Goal: Communication & Community: Answer question/provide support

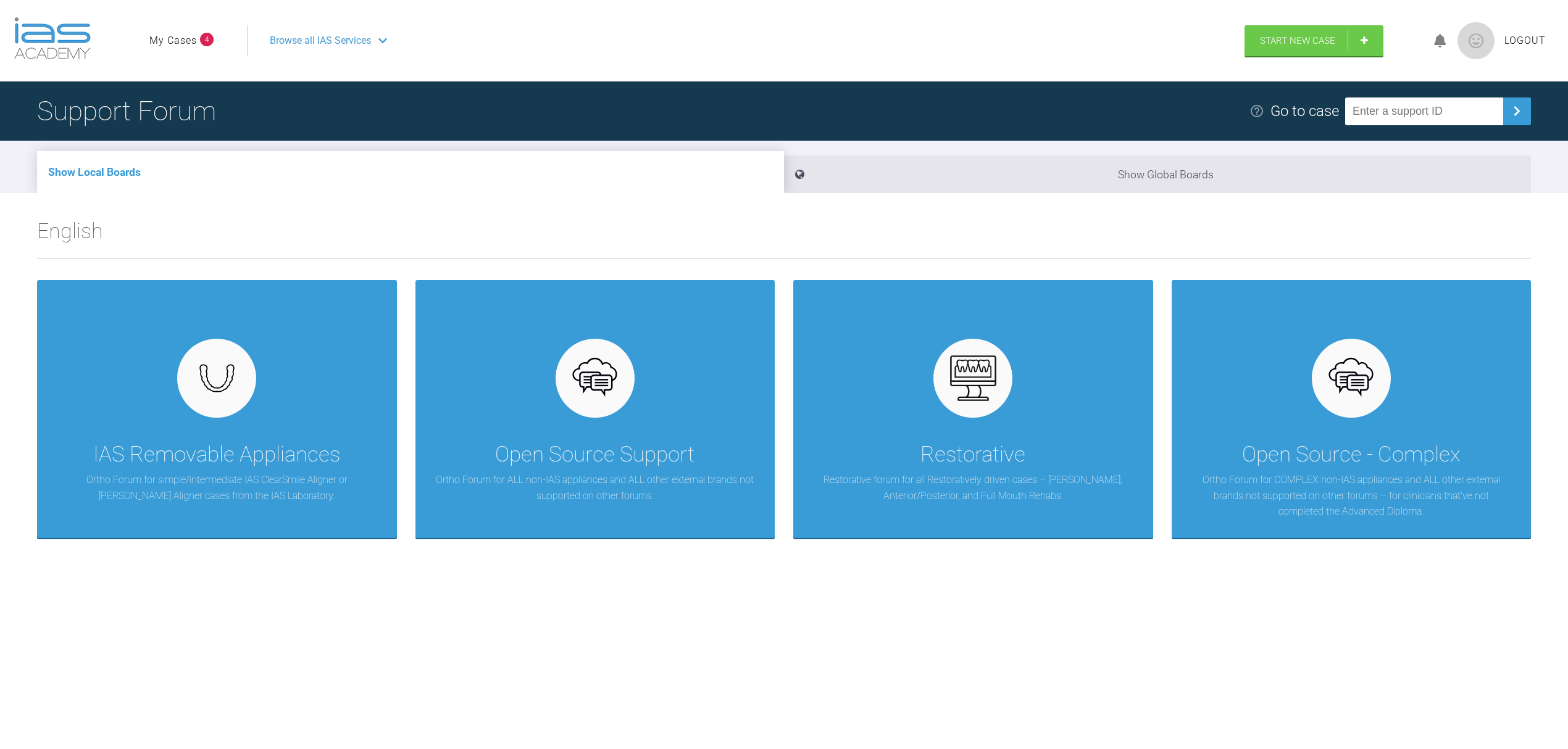
click at [187, 41] on link "My Cases" at bounding box center [173, 41] width 48 height 16
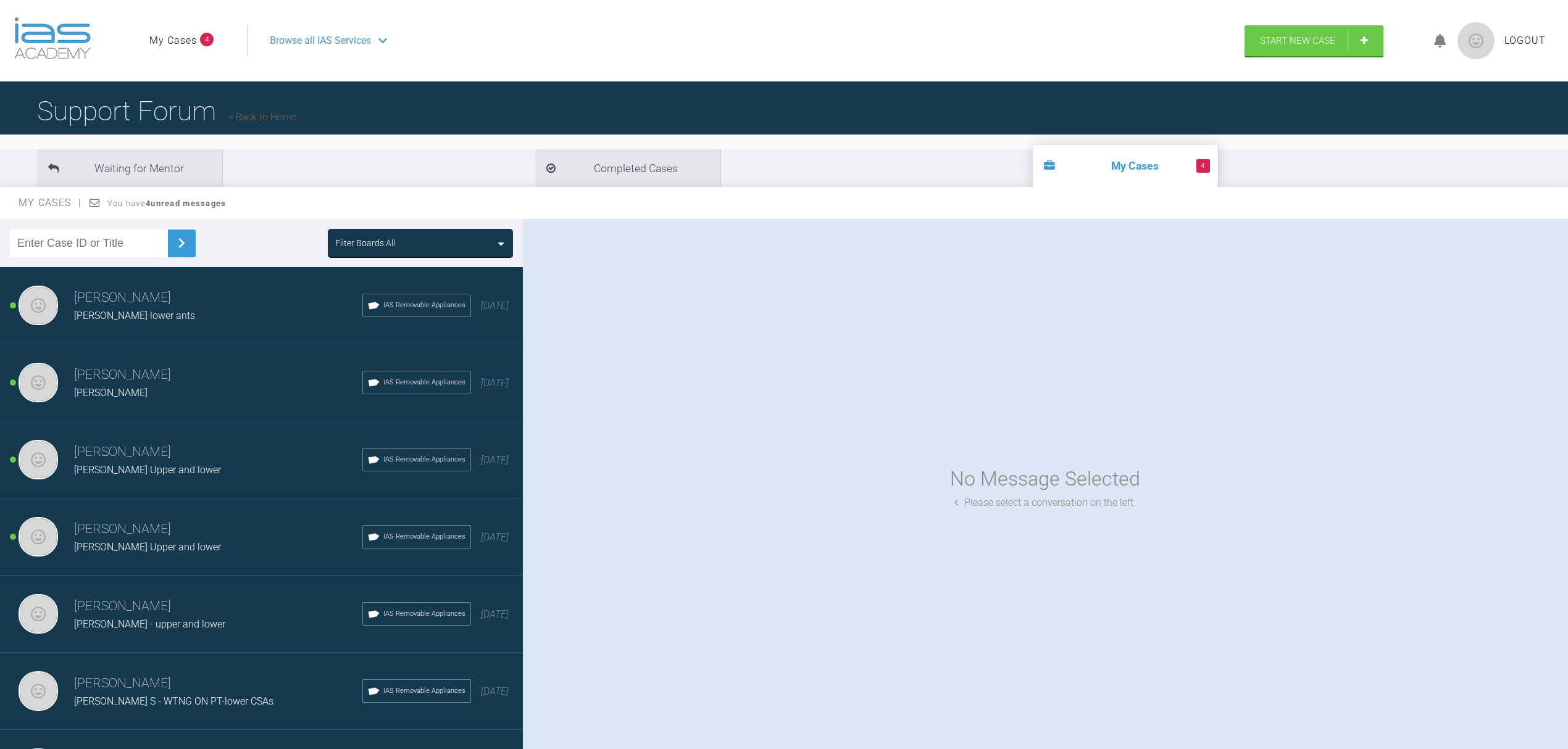
click at [132, 314] on span "[PERSON_NAME] lower ants" at bounding box center [134, 316] width 121 height 12
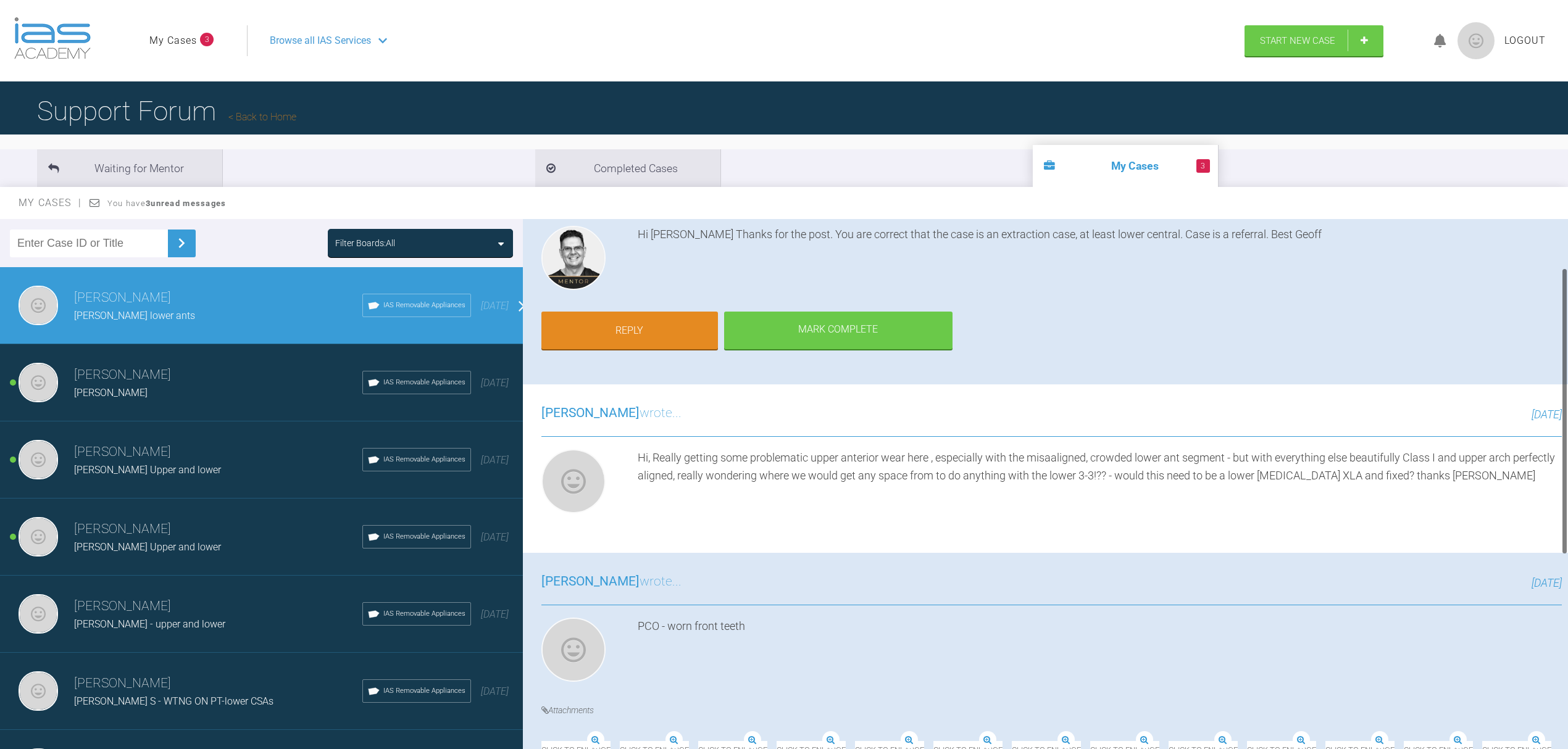
scroll to position [52, 0]
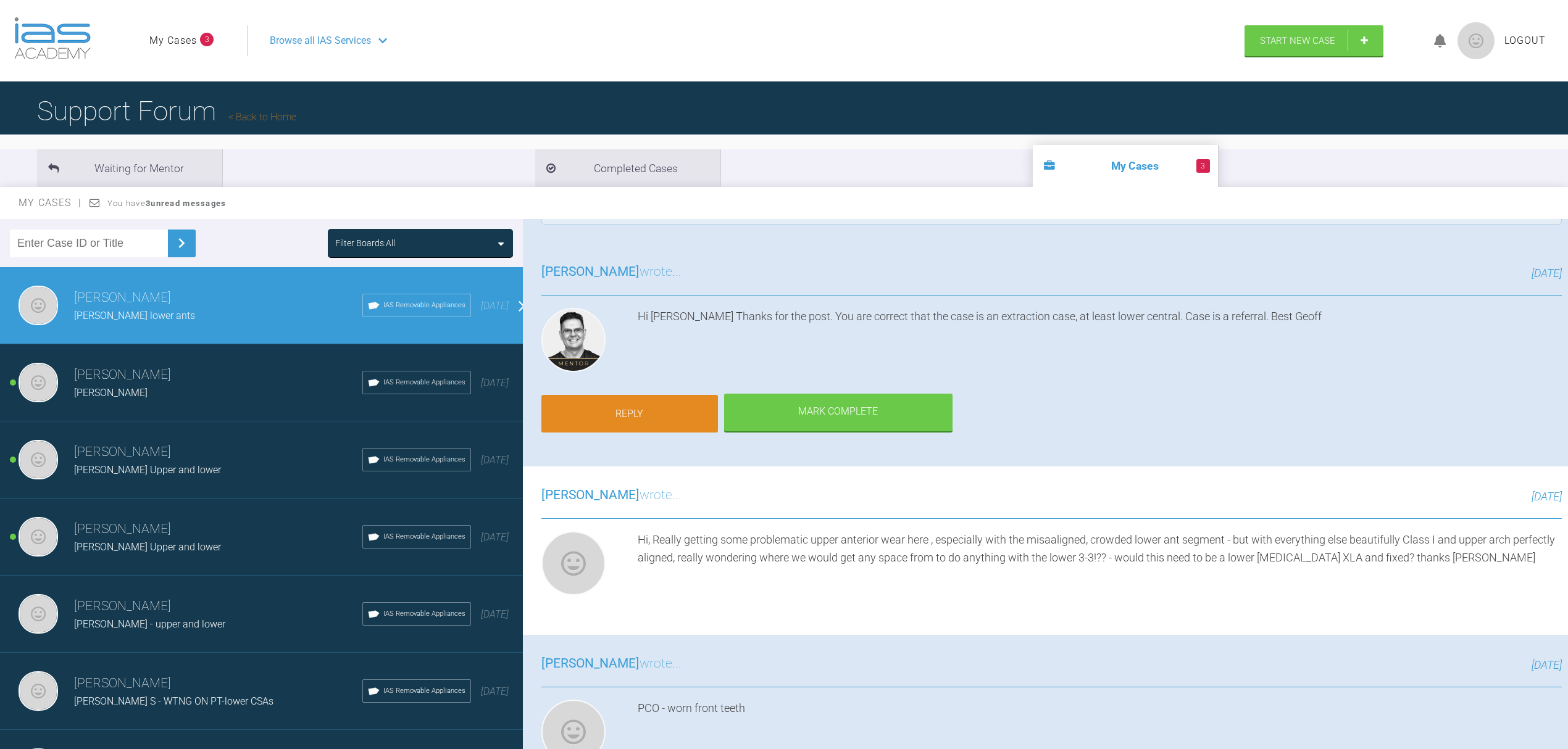
click at [659, 406] on link "Reply" at bounding box center [629, 414] width 176 height 38
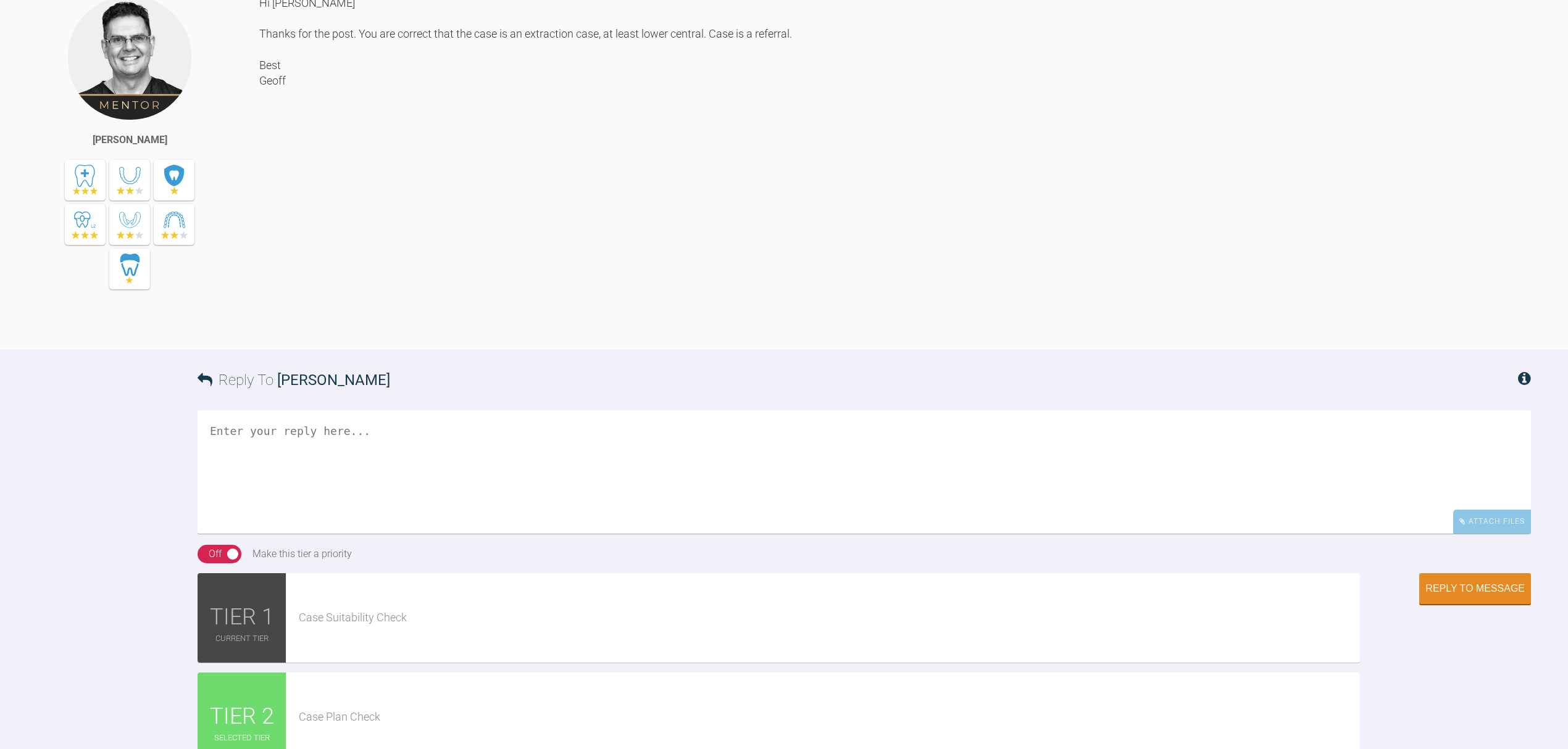
scroll to position [1341, 0]
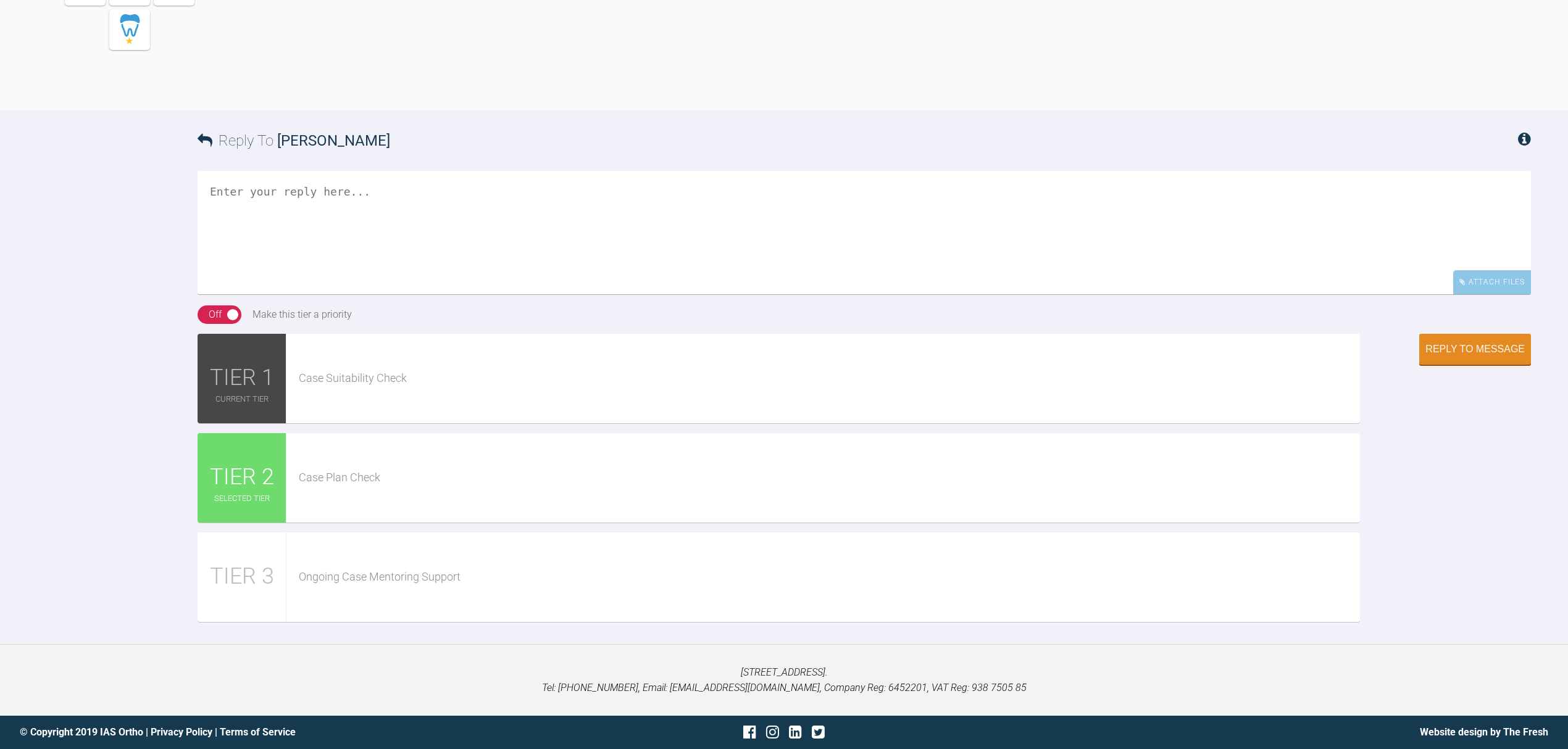
click at [257, 193] on textarea at bounding box center [864, 232] width 1333 height 123
type textarea "T"
click at [331, 186] on textarea "Exactly as I thought - Thanks [PERSON_NAME]!" at bounding box center [864, 232] width 1333 height 123
type textarea "Exactly as I thought! :))) - Thanks [PERSON_NAME]!"
click at [1463, 354] on div "Reply to Message" at bounding box center [1475, 350] width 100 height 11
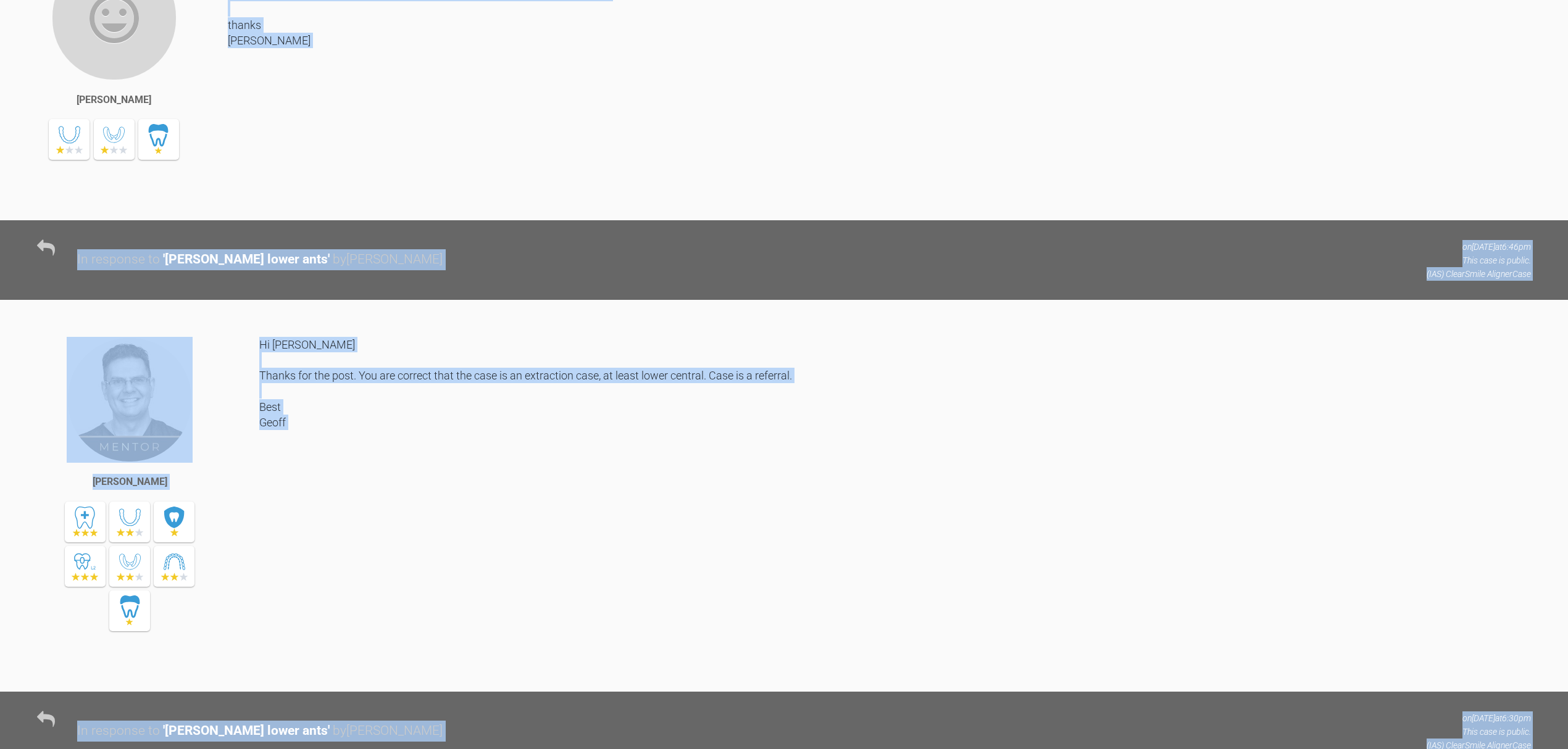
scroll to position [713, 0]
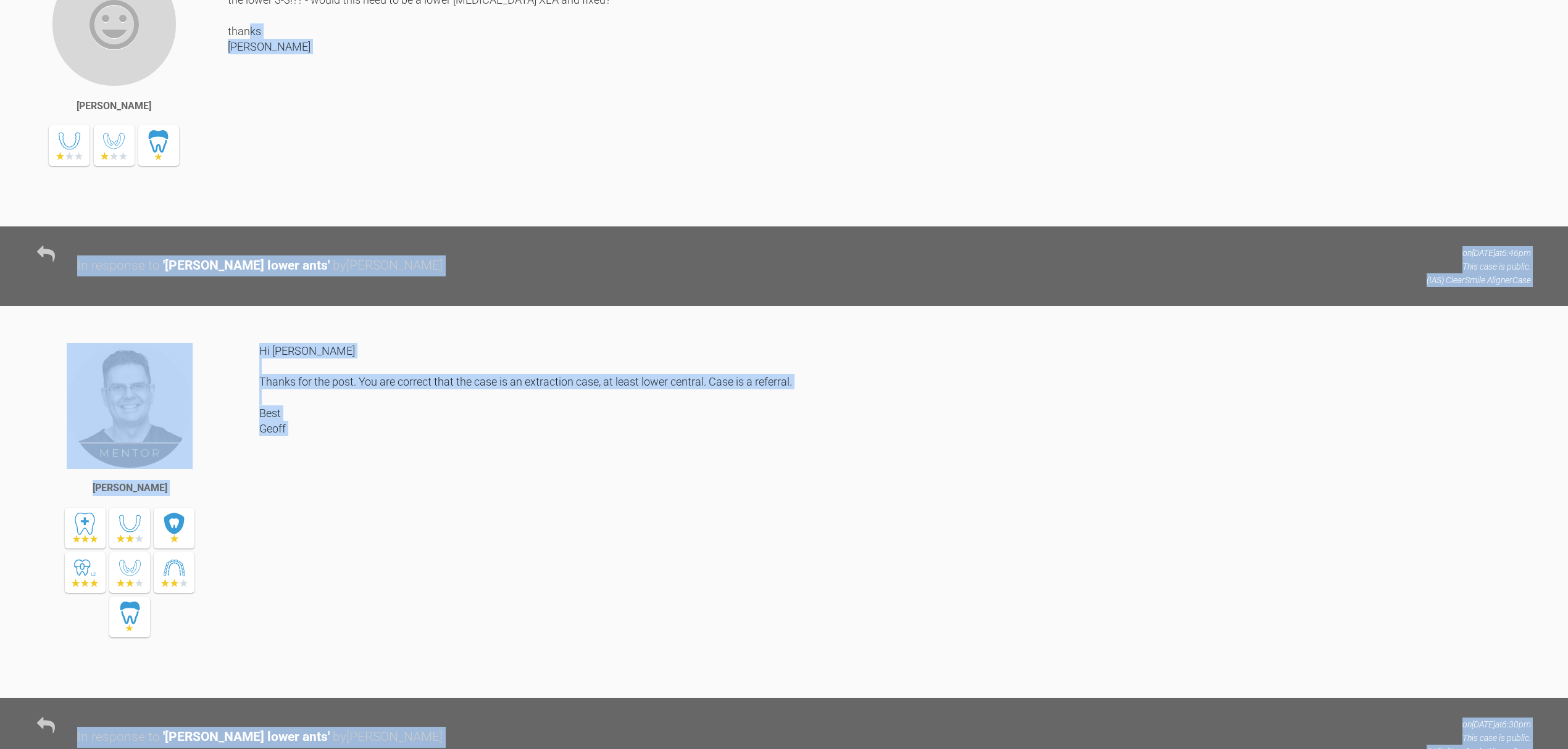
drag, startPoint x: 460, startPoint y: 562, endPoint x: 246, endPoint y: 91, distance: 517.3
click at [246, 91] on div "My Cases [PERSON_NAME] L lower ants Edit Case Title Support ID # YENYGZTZ Copy …" at bounding box center [784, 253] width 1568 height 1653
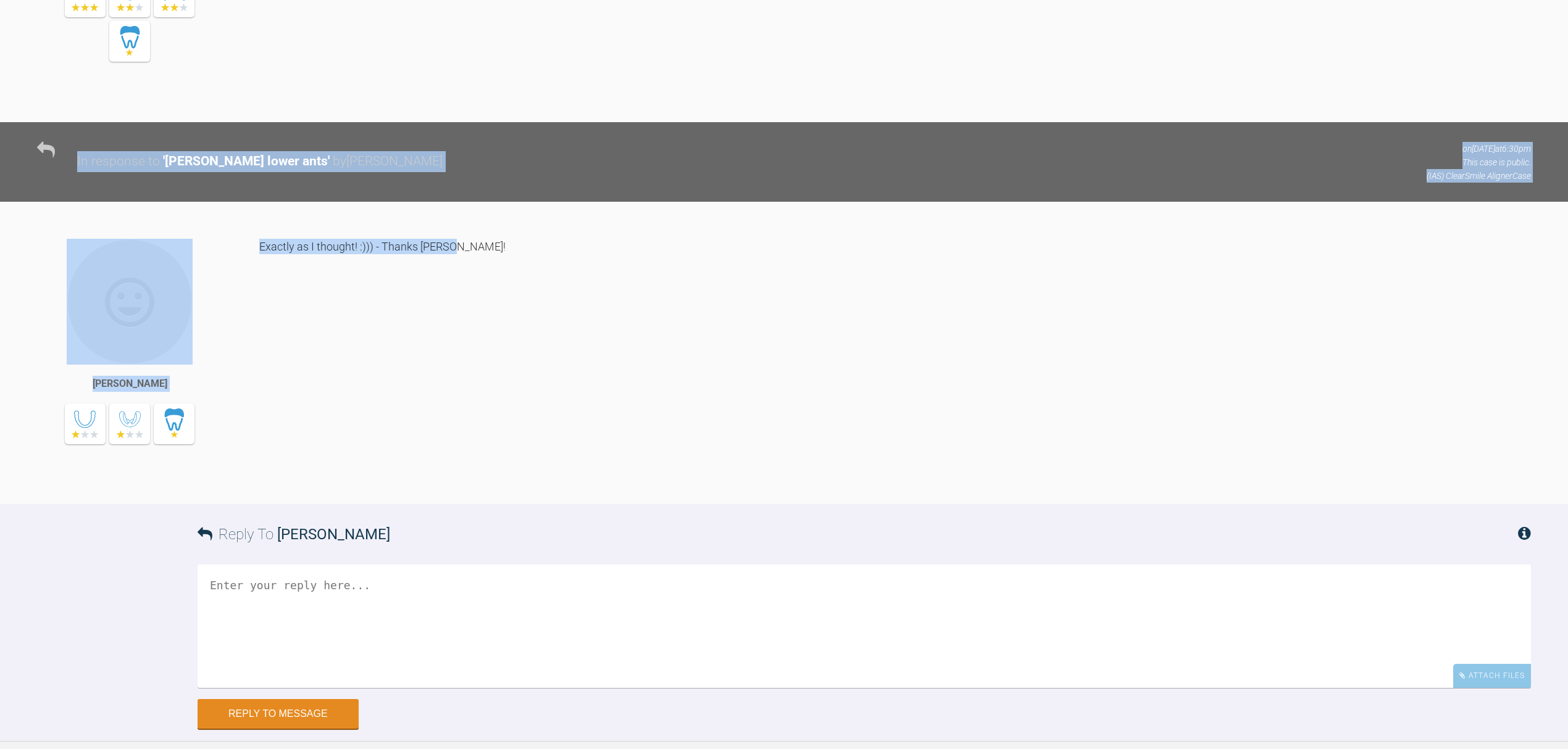
scroll to position [1426, 0]
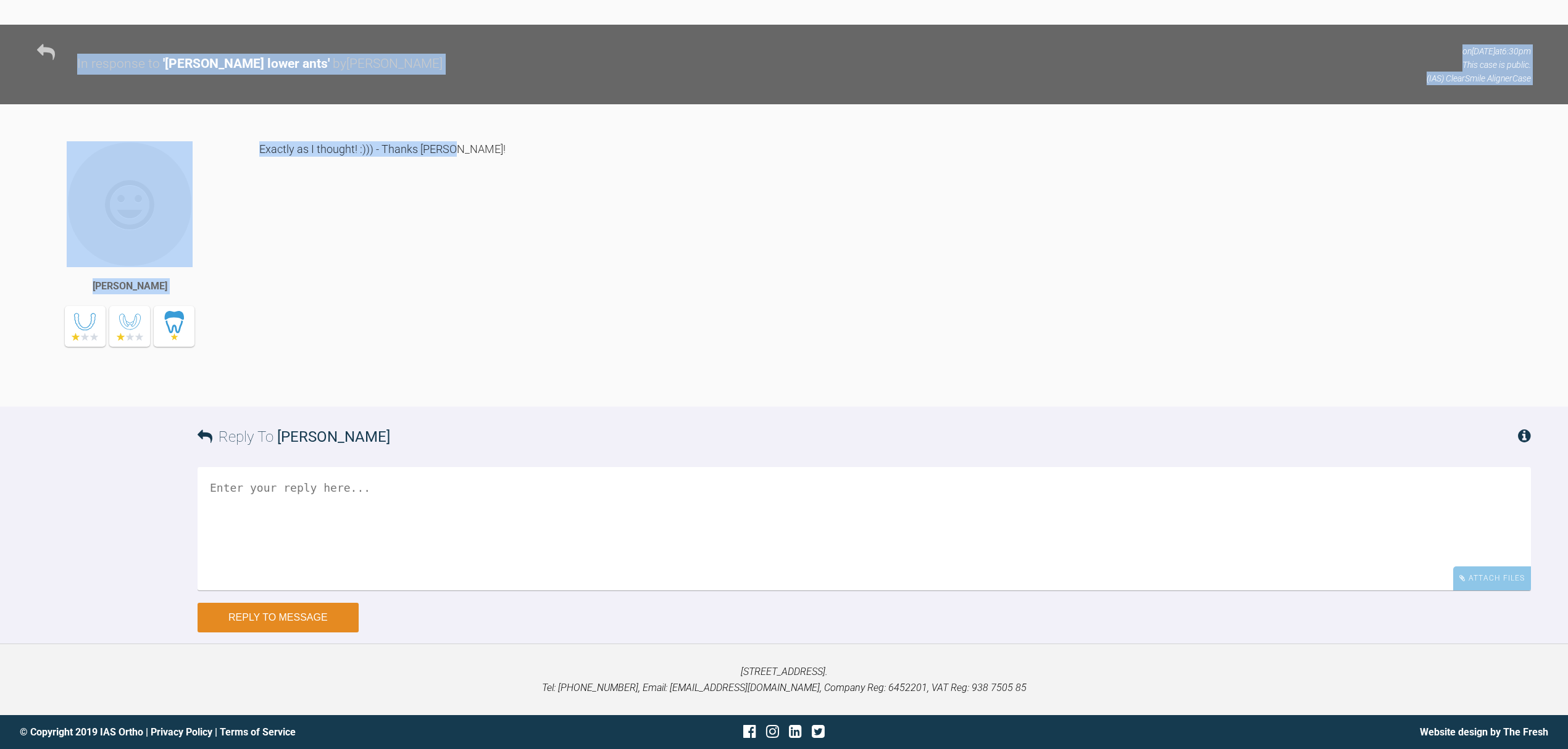
click at [289, 622] on button "Reply to Message" at bounding box center [278, 618] width 161 height 29
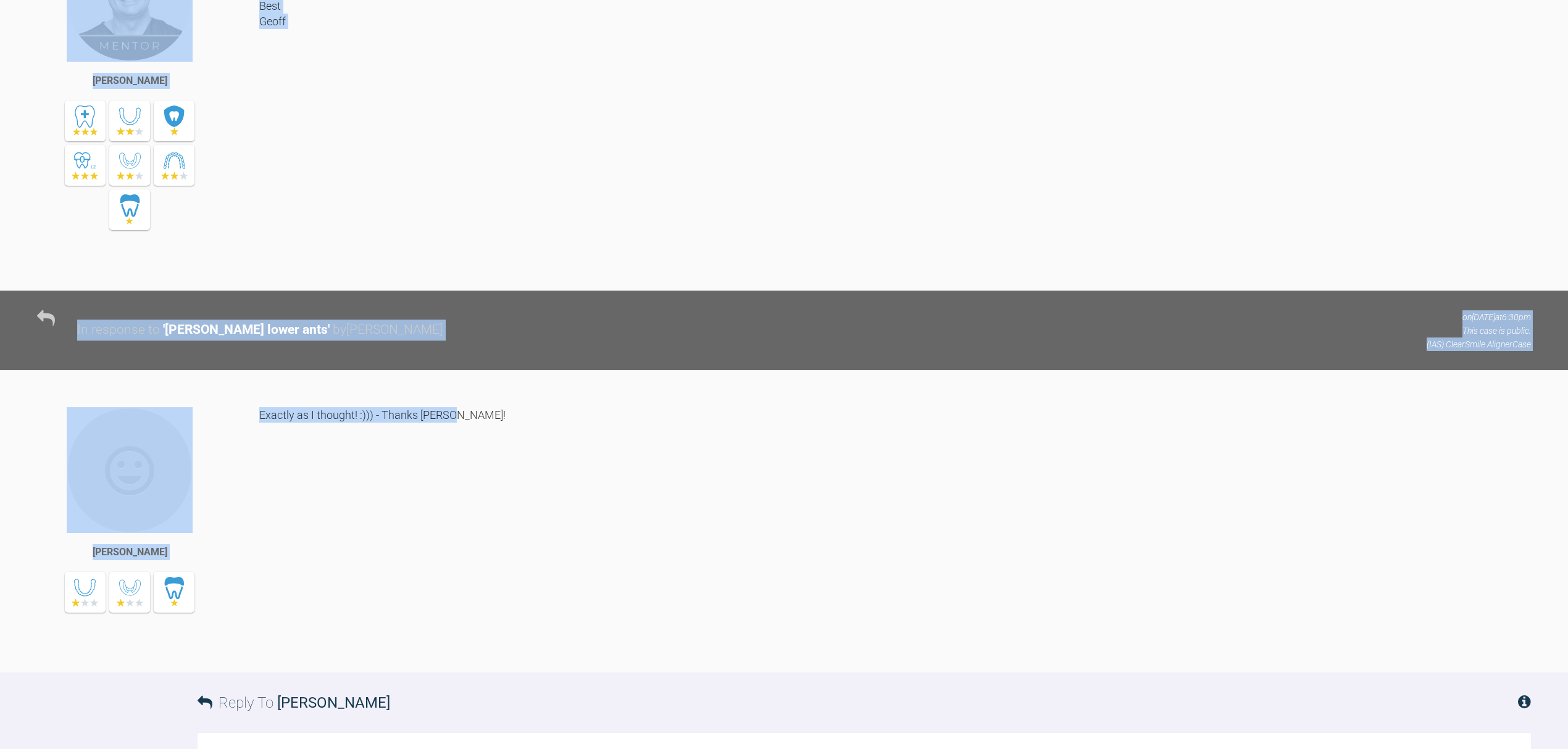
scroll to position [1097, 0]
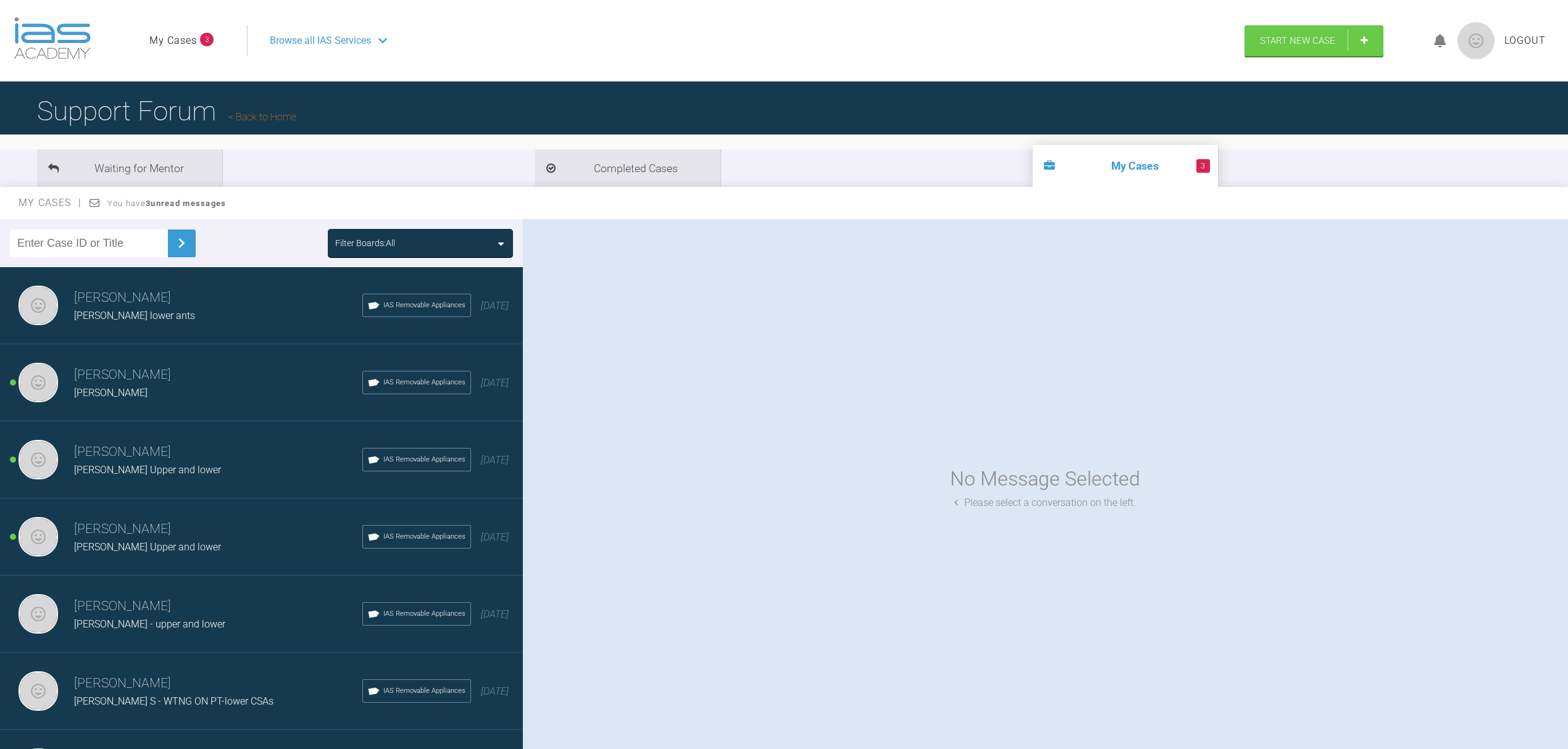
drag, startPoint x: 117, startPoint y: 317, endPoint x: 596, endPoint y: 415, distance: 488.9
click at [596, 415] on div "No Message Selected Please select a conversation on the left." at bounding box center [1045, 487] width 1045 height 536
click at [104, 305] on h3 "[PERSON_NAME]" at bounding box center [218, 298] width 288 height 21
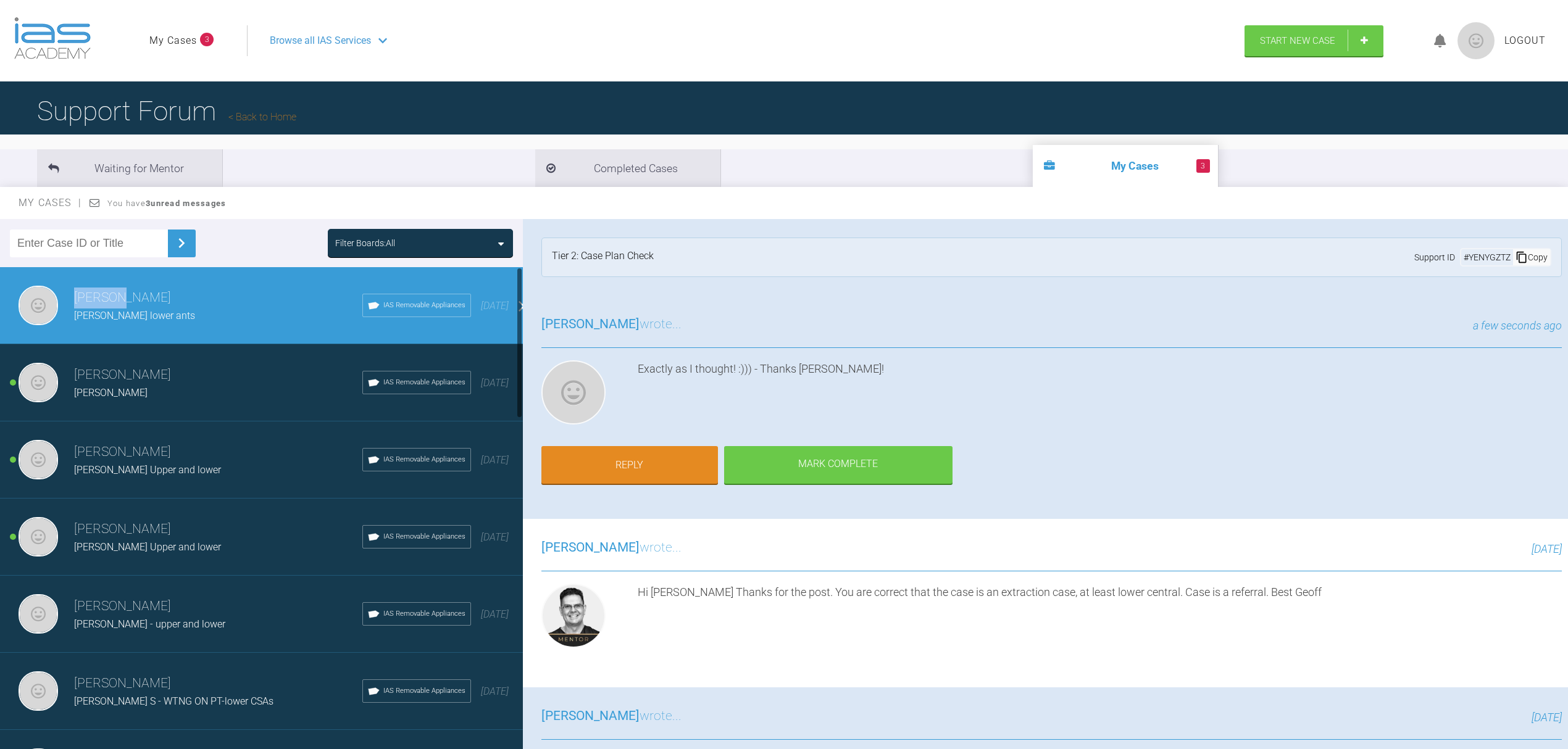
click at [104, 305] on h3 "[PERSON_NAME]" at bounding box center [218, 298] width 288 height 21
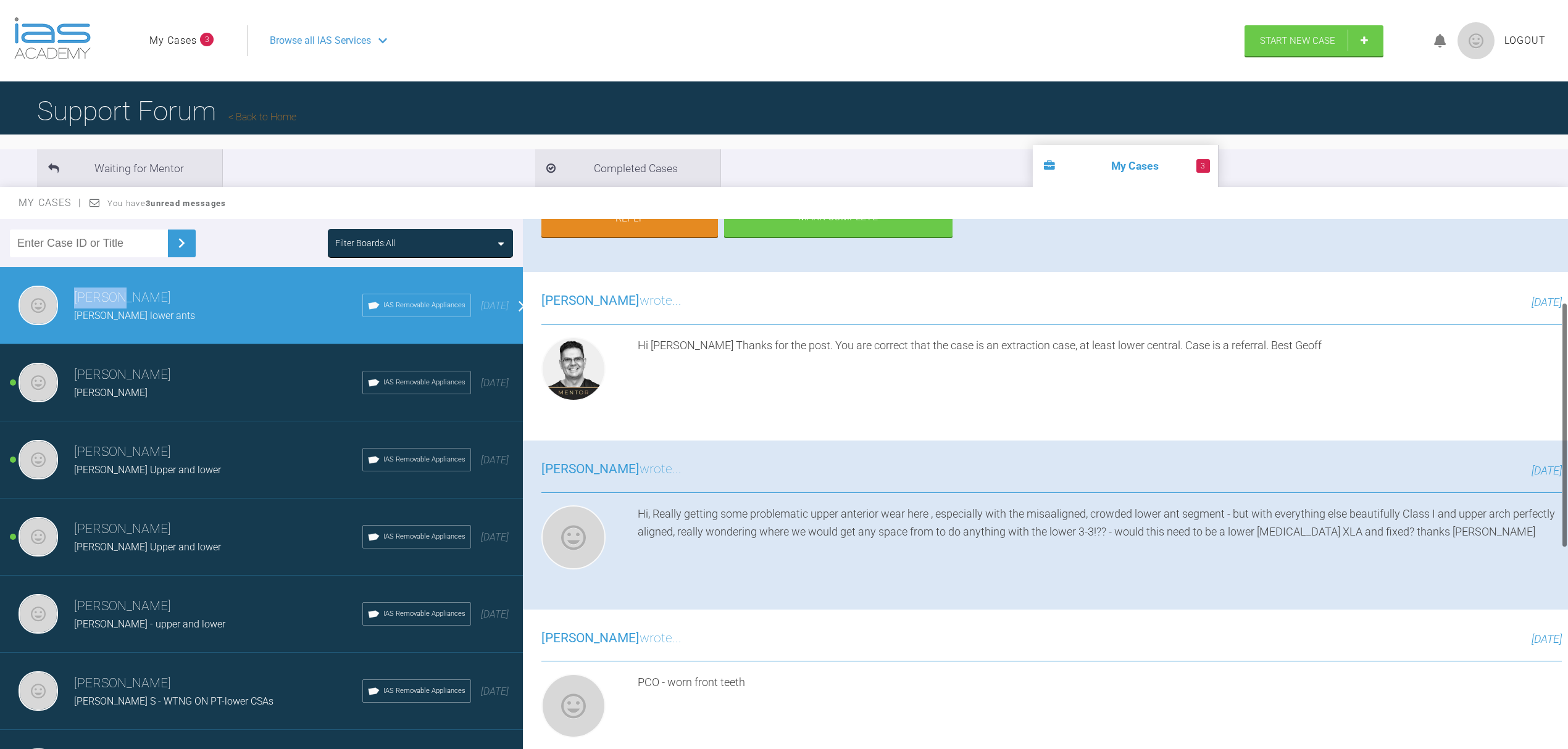
scroll to position [82, 0]
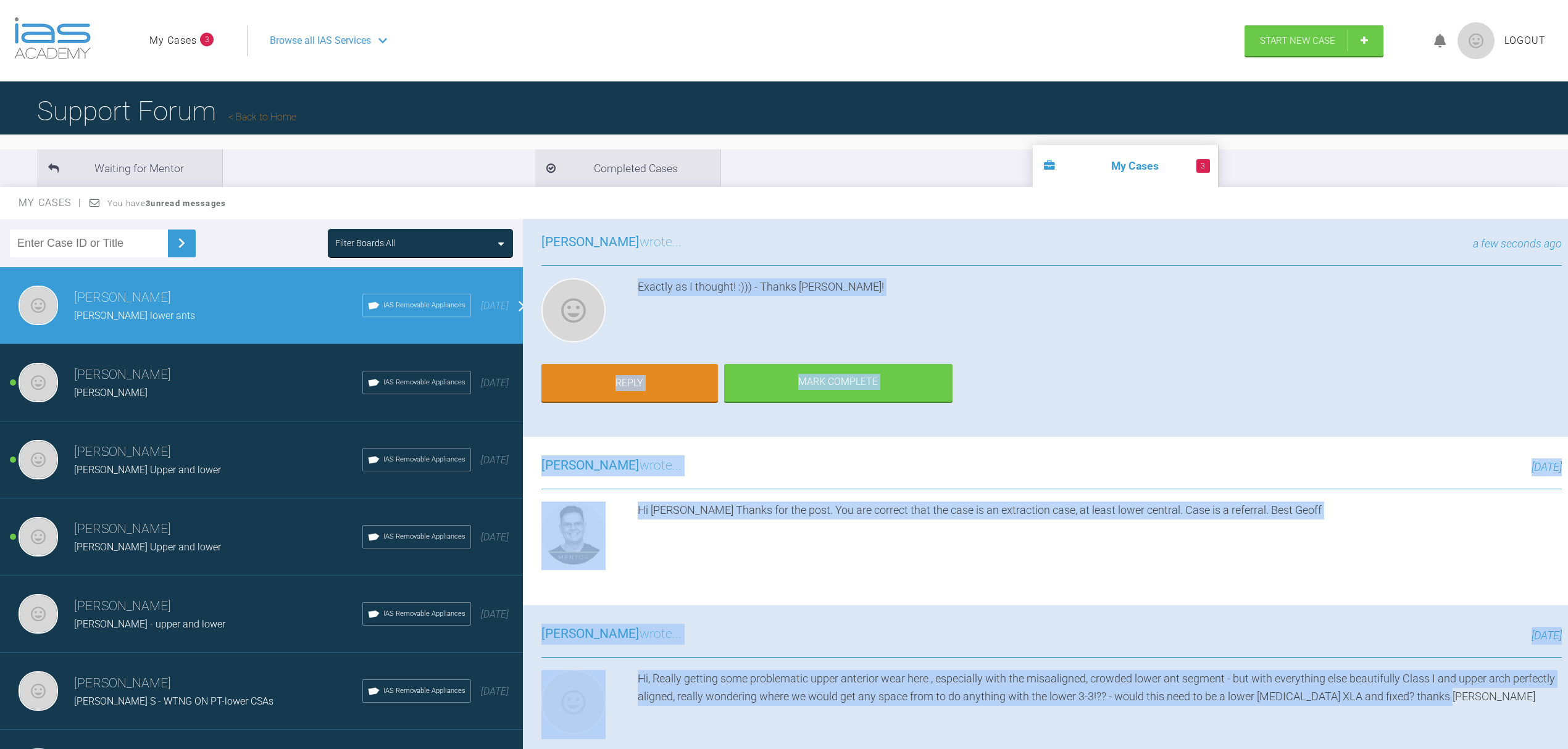
drag, startPoint x: 637, startPoint y: 286, endPoint x: 1513, endPoint y: 702, distance: 969.8
click at [1513, 702] on div "[PERSON_NAME] L lower ants a few seconds ago Tier 2: Case Plan Check Support ID…" at bounding box center [1051, 598] width 1057 height 923
copy div "Exactly as I thought! :))) - Thanks [PERSON_NAME]! Reply [PERSON_NAME] Complete…"
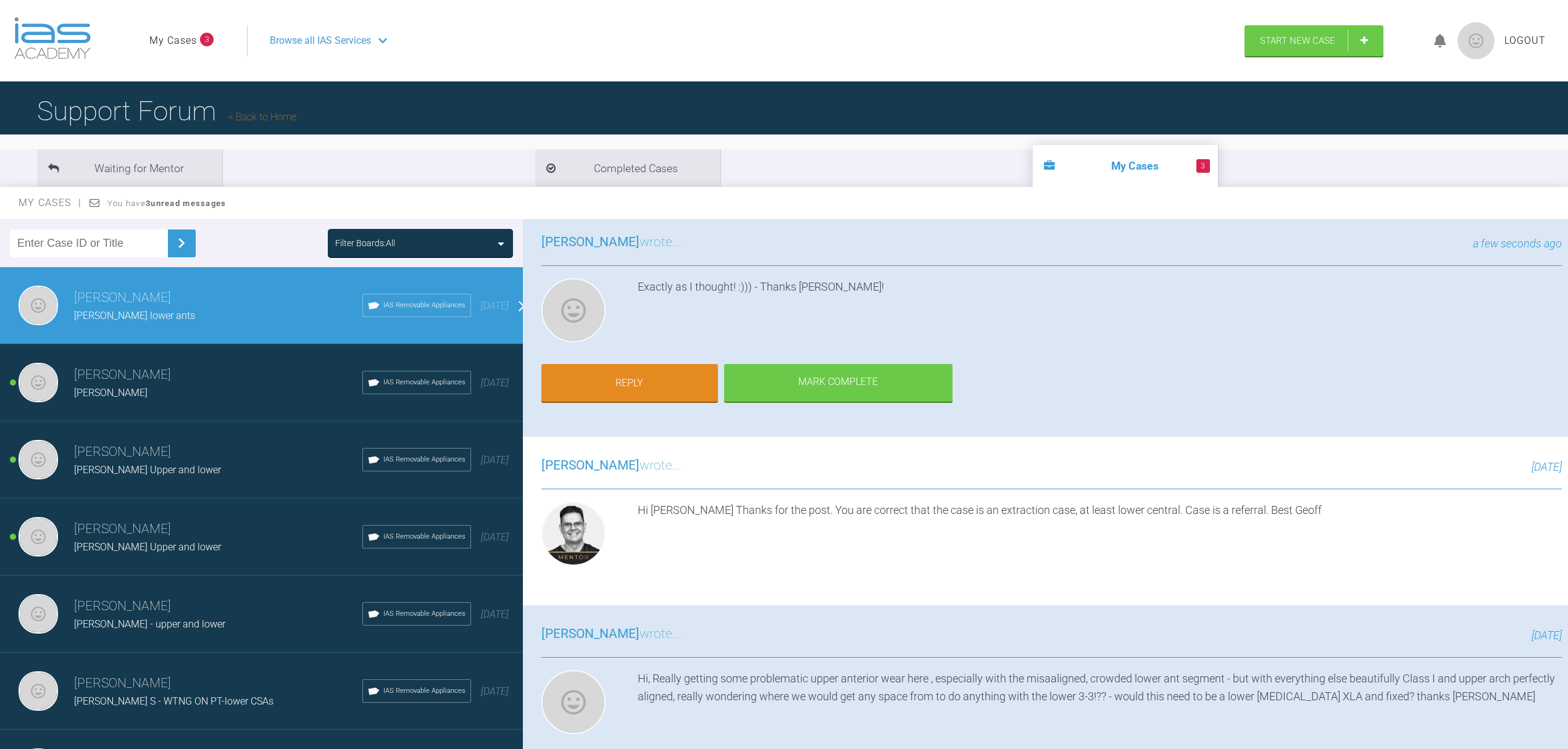
click at [136, 315] on span "[PERSON_NAME] lower ants" at bounding box center [134, 316] width 121 height 12
click at [669, 379] on link "Reply" at bounding box center [629, 385] width 176 height 38
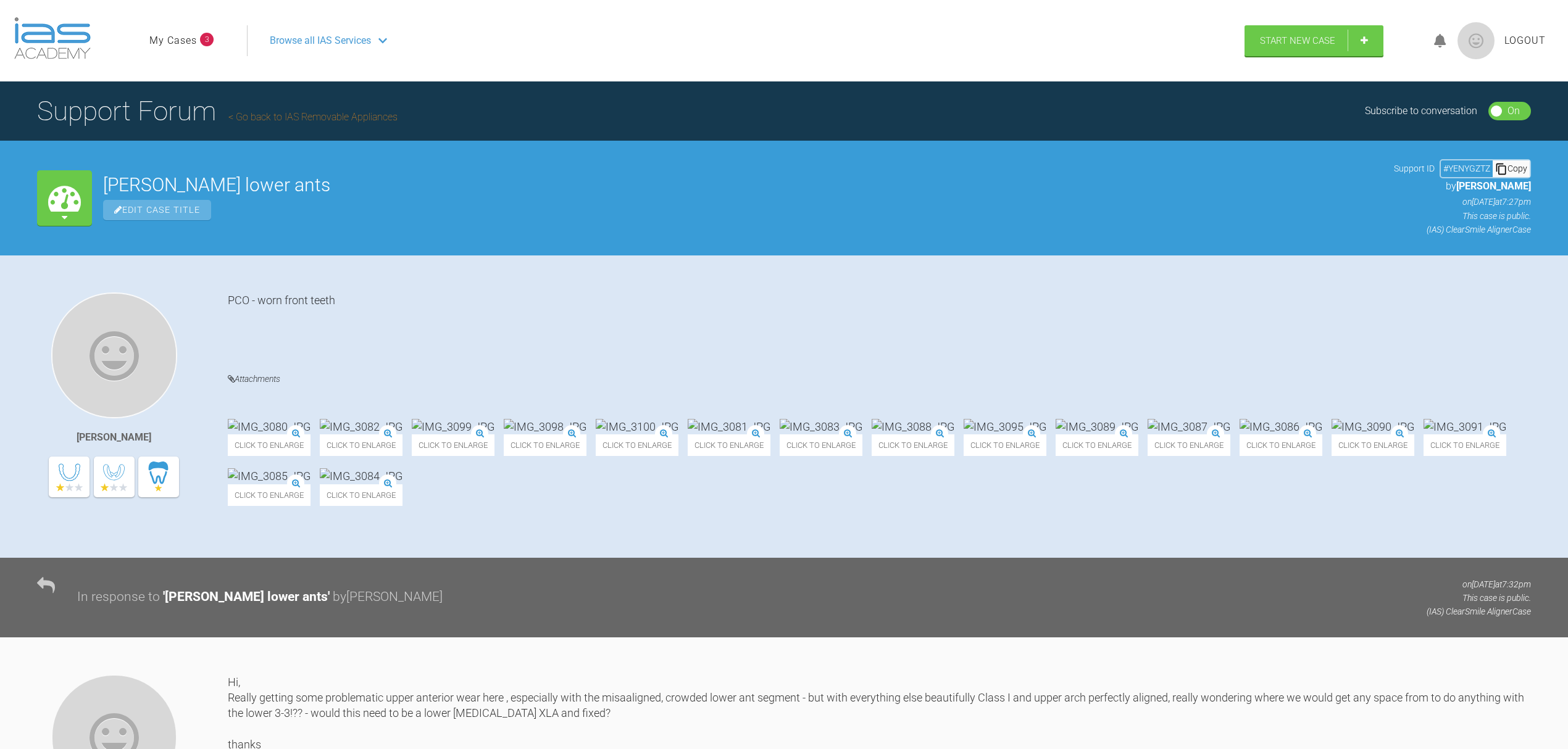
click at [169, 186] on h2 "[PERSON_NAME] lower ants" at bounding box center [742, 185] width 1279 height 18
drag, startPoint x: 154, startPoint y: 183, endPoint x: 246, endPoint y: 189, distance: 92.2
click at [246, 189] on h2 "[PERSON_NAME] lower ants" at bounding box center [742, 185] width 1279 height 18
click at [202, 213] on span "Edit Case Title" at bounding box center [157, 210] width 108 height 20
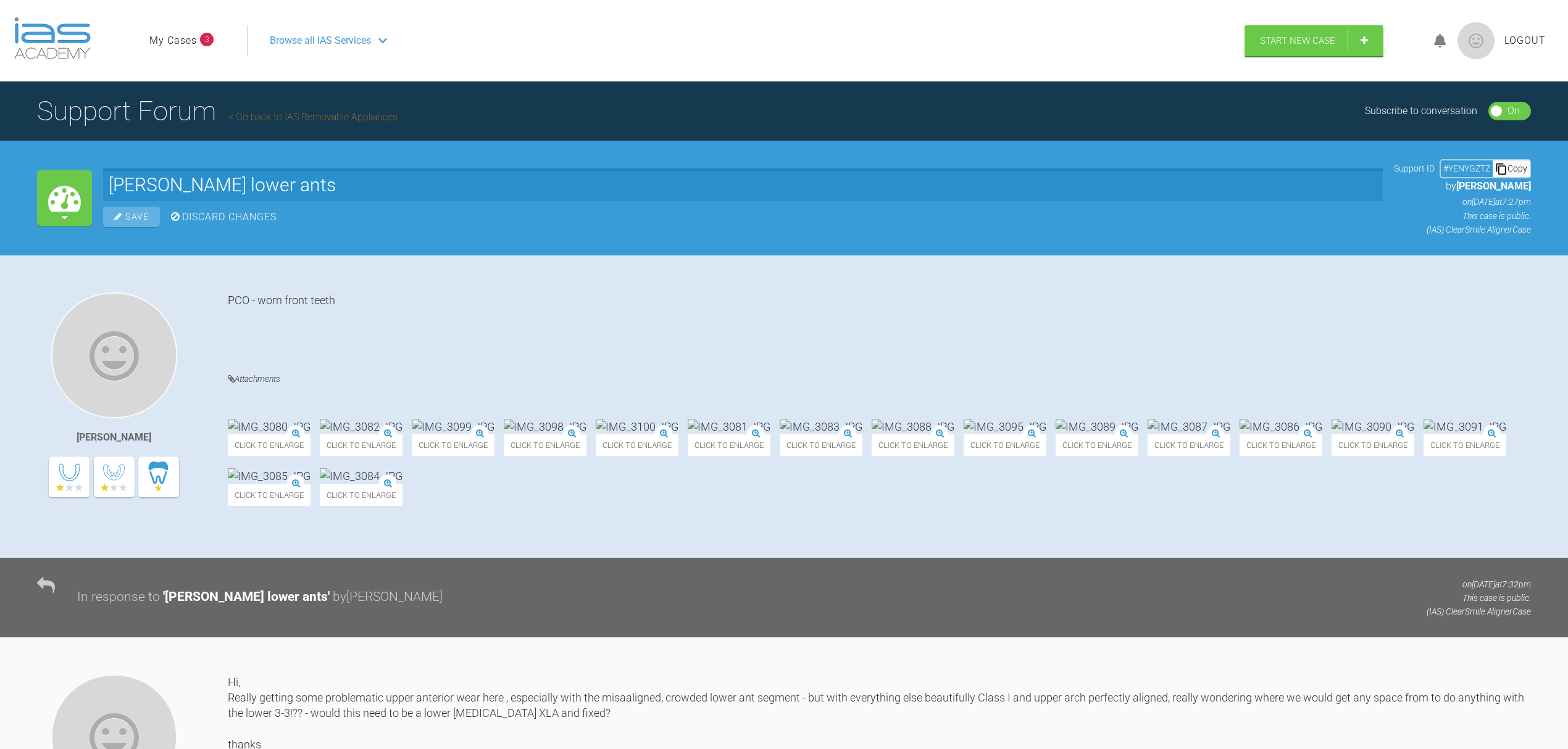
drag, startPoint x: 158, startPoint y: 178, endPoint x: 288, endPoint y: 186, distance: 130.2
click at [288, 186] on input "[PERSON_NAME] lower ants" at bounding box center [742, 185] width 1279 height 33
drag, startPoint x: 156, startPoint y: 186, endPoint x: 350, endPoint y: 196, distance: 194.3
click at [350, 196] on input "[PERSON_NAME] -ref for faS" at bounding box center [742, 185] width 1279 height 33
type input "[PERSON_NAME] -REF FOR FAs/XLA"
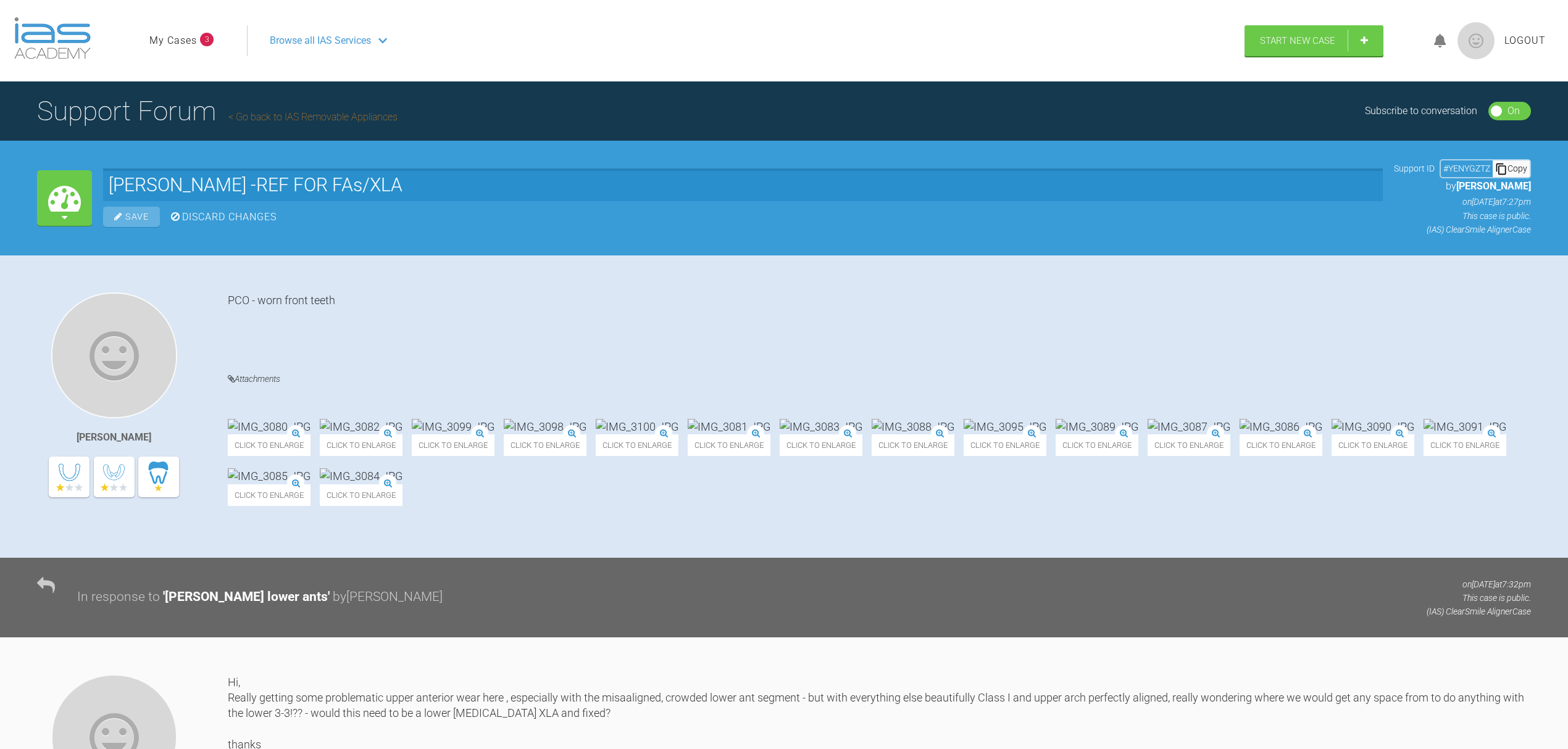
click at [117, 208] on div "Save" at bounding box center [132, 217] width 57 height 20
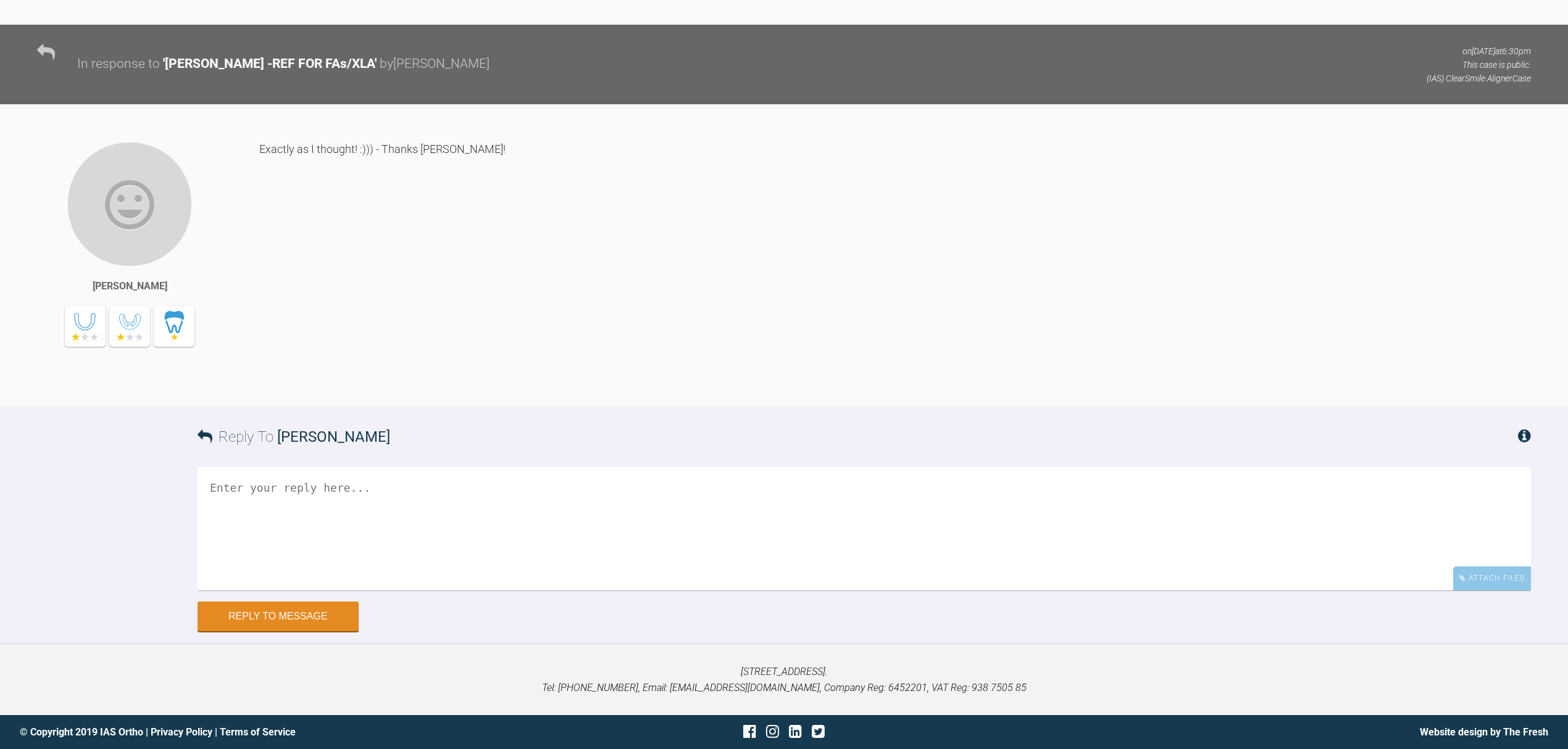
scroll to position [1426, 0]
click at [50, 49] on icon at bounding box center [47, 52] width 18 height 18
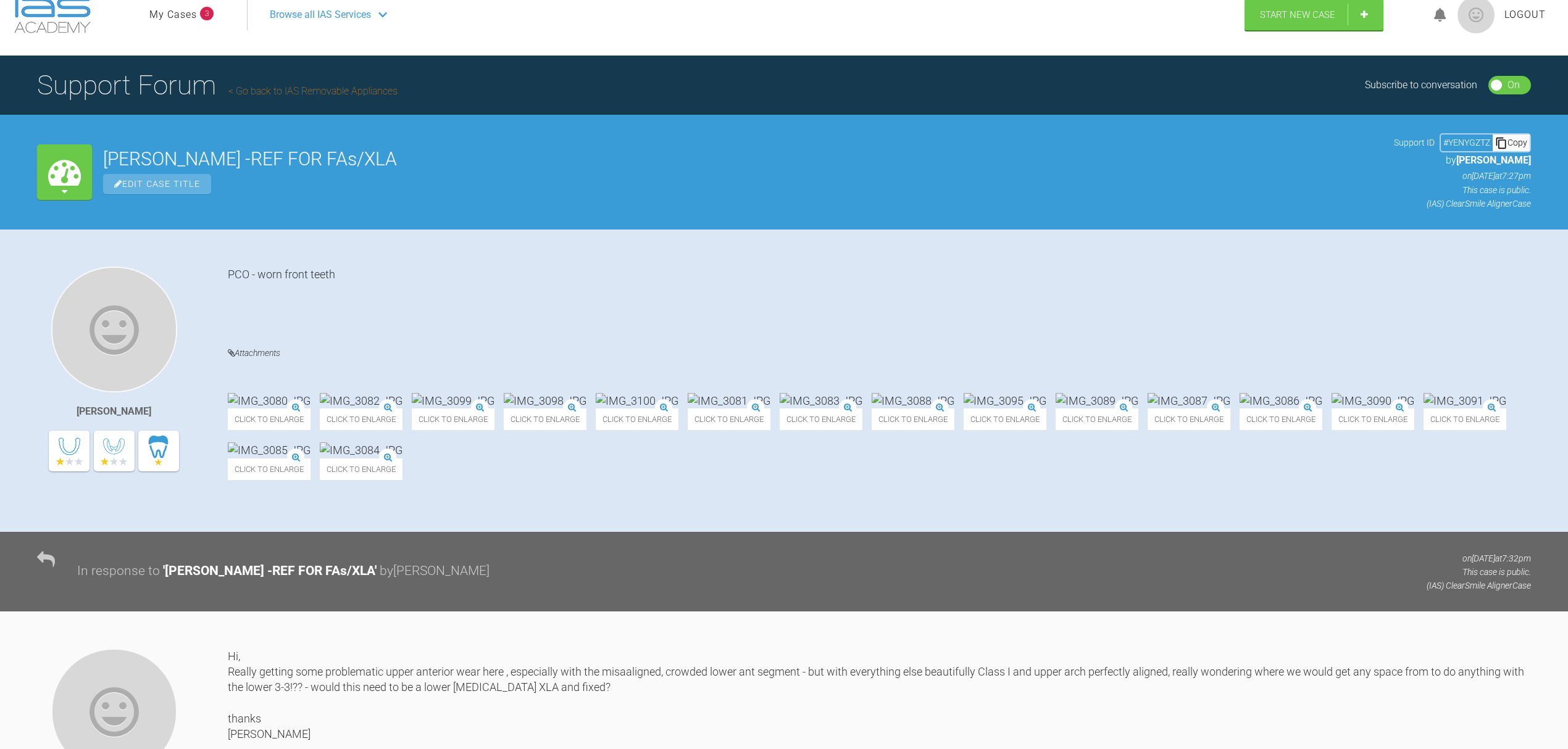
scroll to position [0, 0]
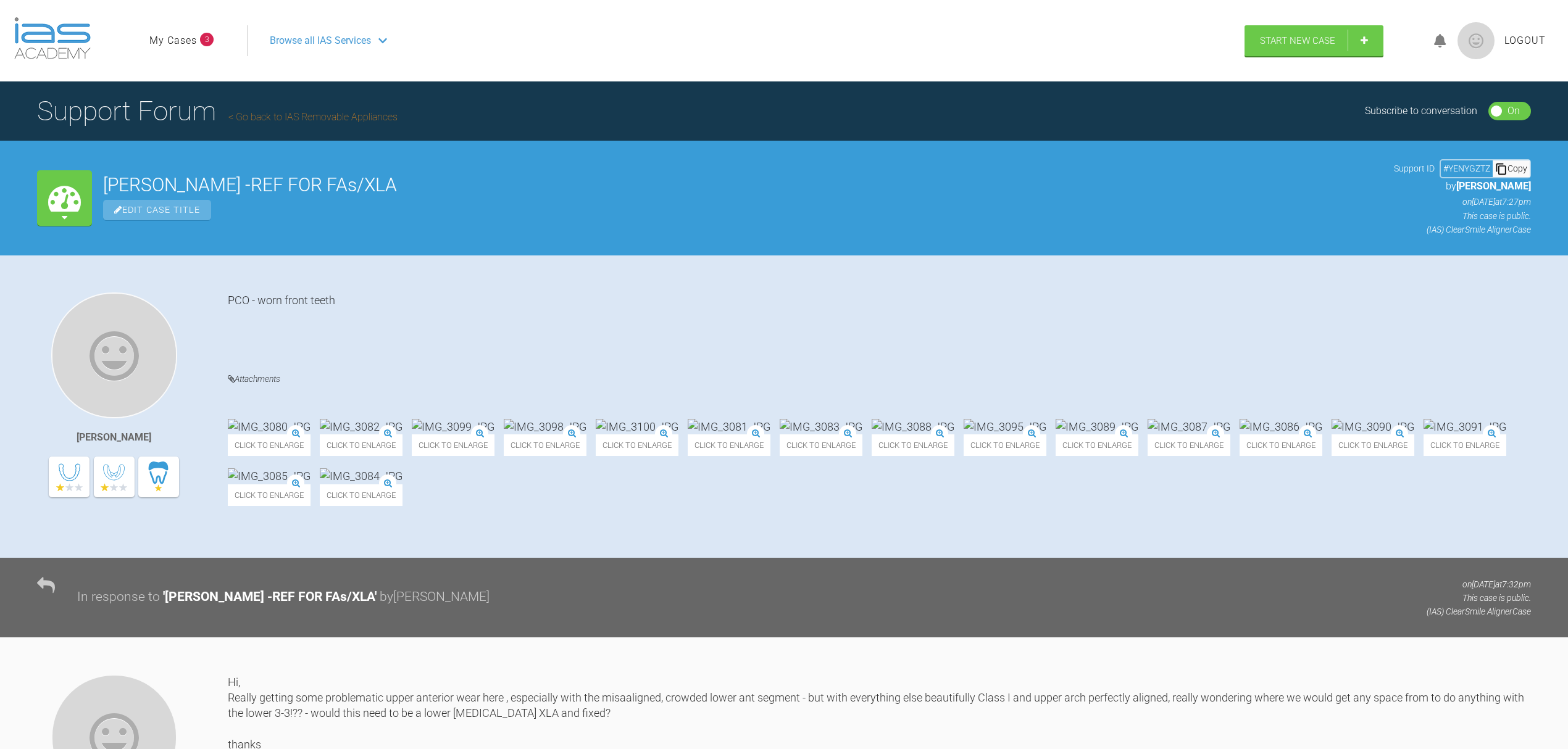
click at [178, 43] on link "My Cases" at bounding box center [173, 41] width 48 height 16
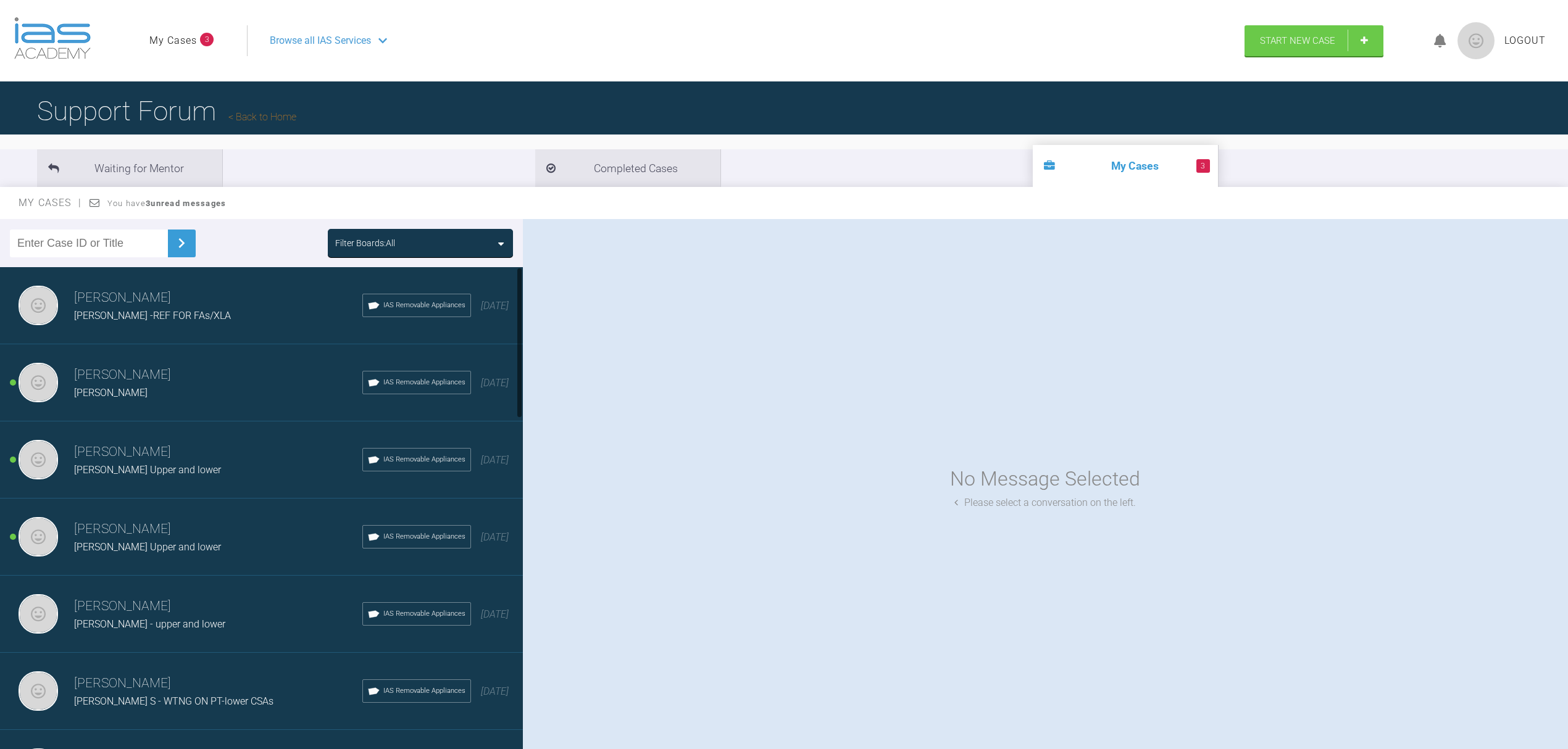
click at [168, 306] on h3 "[PERSON_NAME]" at bounding box center [218, 298] width 288 height 21
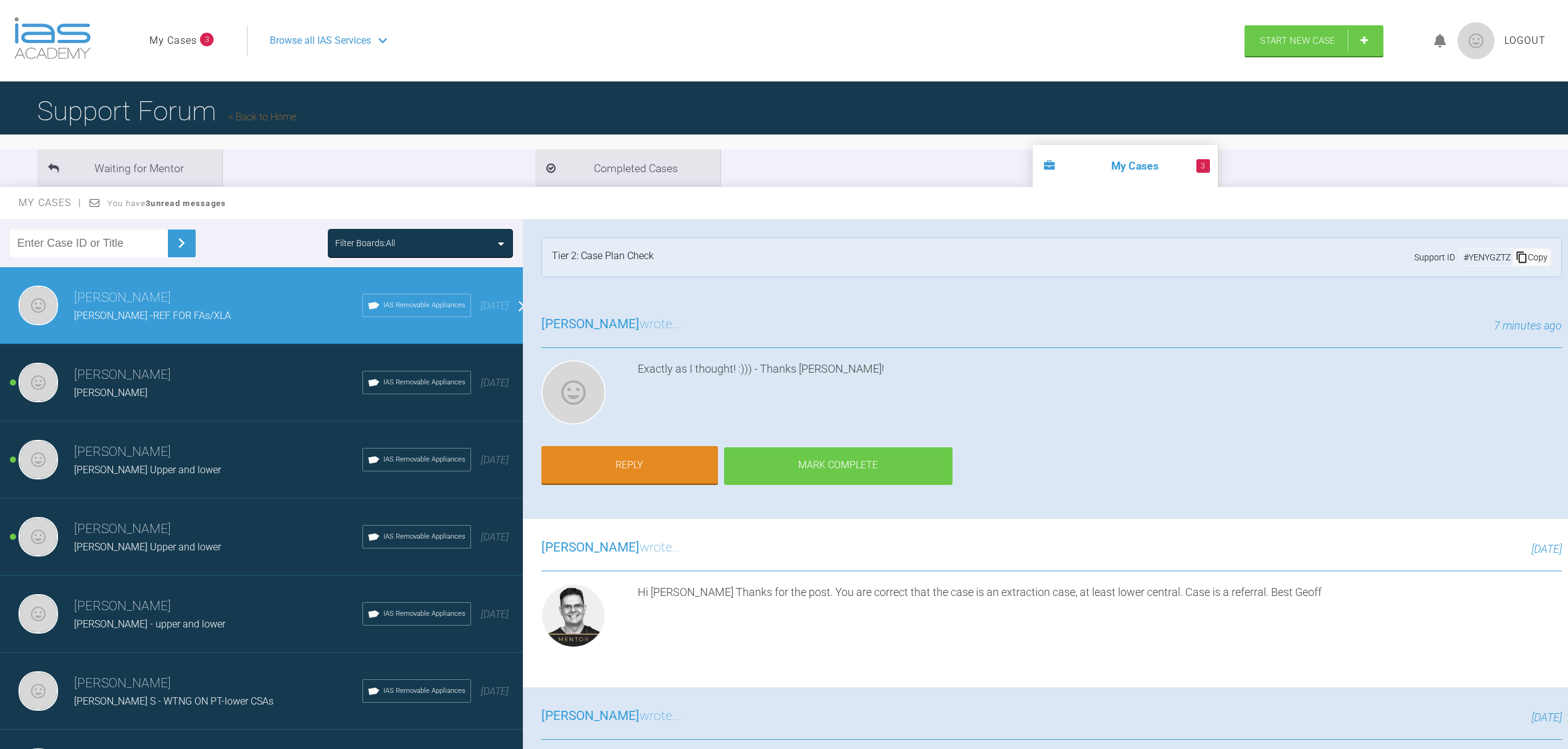
click at [835, 468] on div "Mark Complete" at bounding box center [838, 466] width 229 height 38
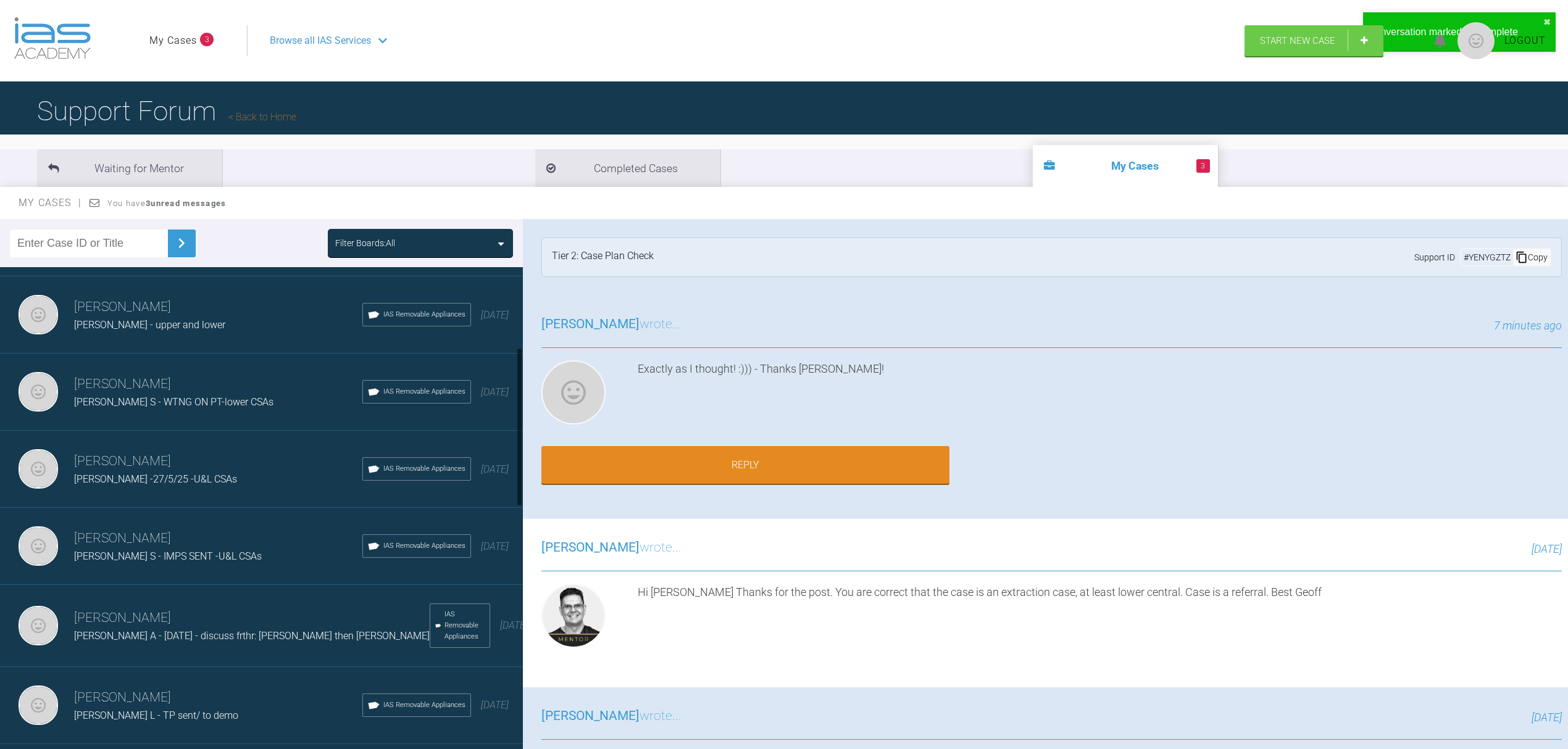
scroll to position [247, 0]
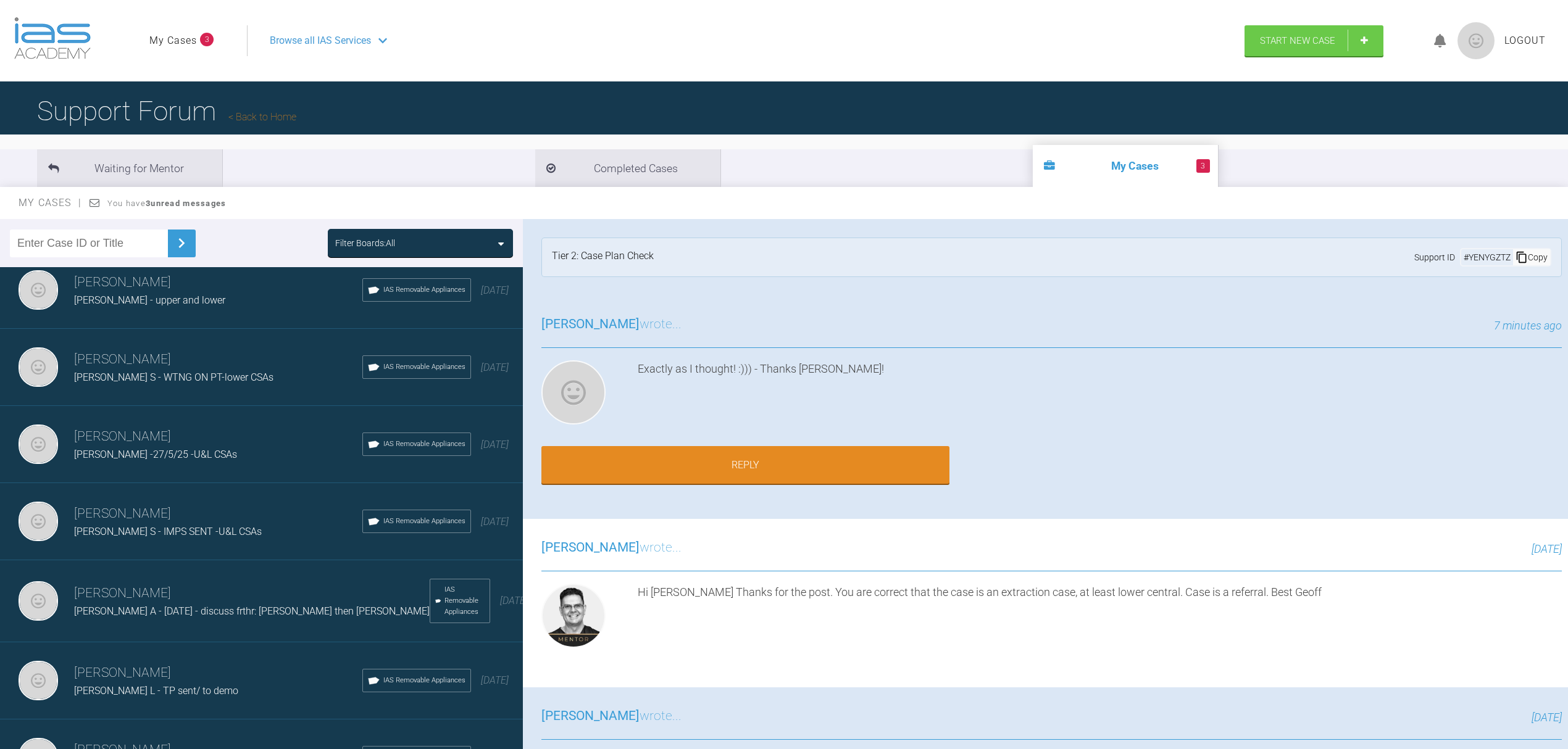
drag, startPoint x: 126, startPoint y: 245, endPoint x: 21, endPoint y: 232, distance: 105.8
click at [21, 232] on input "text" at bounding box center [89, 243] width 158 height 27
click at [173, 239] on img at bounding box center [182, 243] width 20 height 20
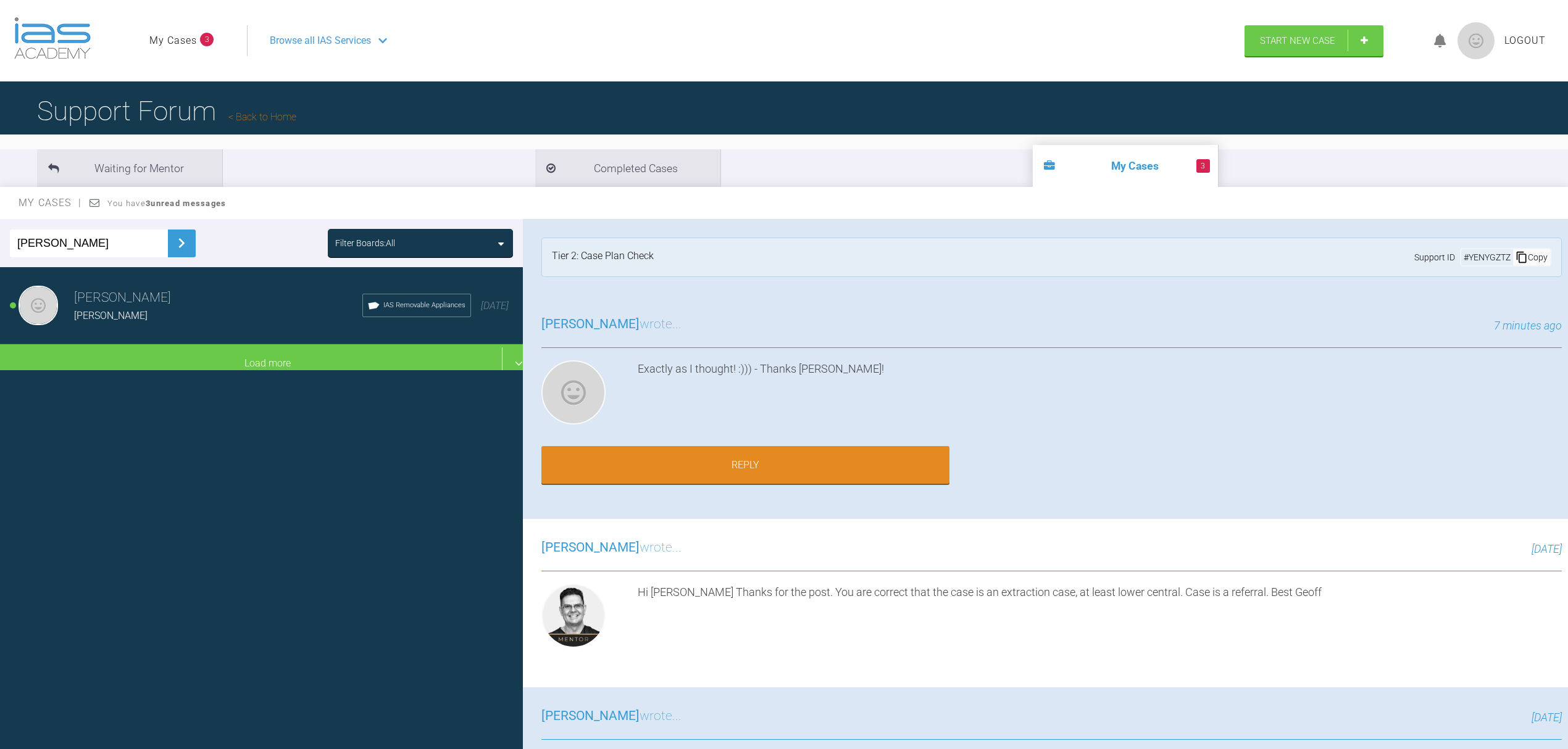
scroll to position [0, 0]
drag, startPoint x: 52, startPoint y: 245, endPoint x: 0, endPoint y: 230, distance: 54.1
click at [0, 230] on div "[PERSON_NAME] Filter Boards: All" at bounding box center [261, 243] width 523 height 48
click at [140, 242] on input "[PERSON_NAME]" at bounding box center [89, 243] width 158 height 27
drag, startPoint x: 126, startPoint y: 250, endPoint x: 0, endPoint y: 220, distance: 129.5
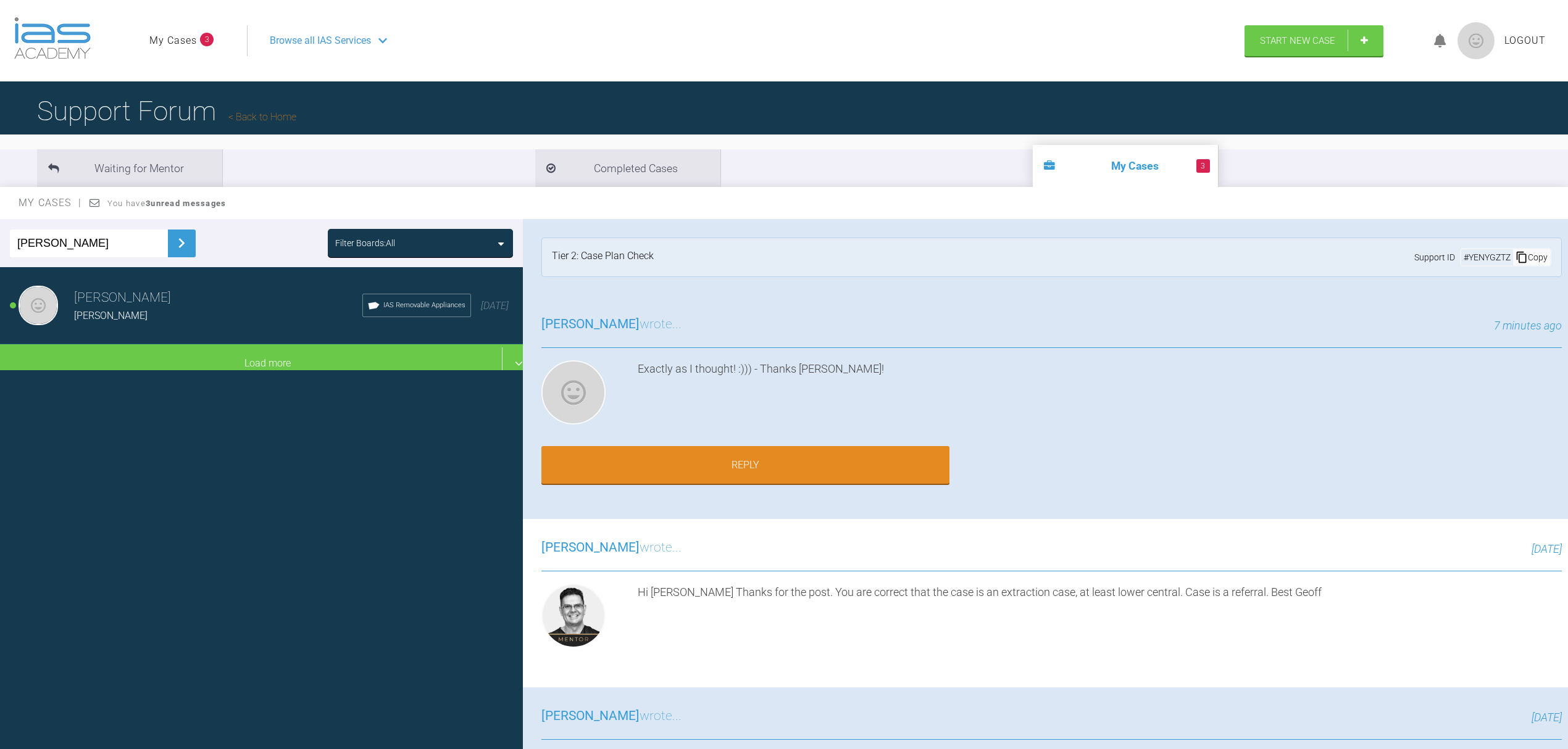
click at [0, 220] on div "[PERSON_NAME] Filter Boards: All" at bounding box center [261, 243] width 523 height 48
type input "BROWN"
click at [173, 247] on img at bounding box center [182, 243] width 20 height 20
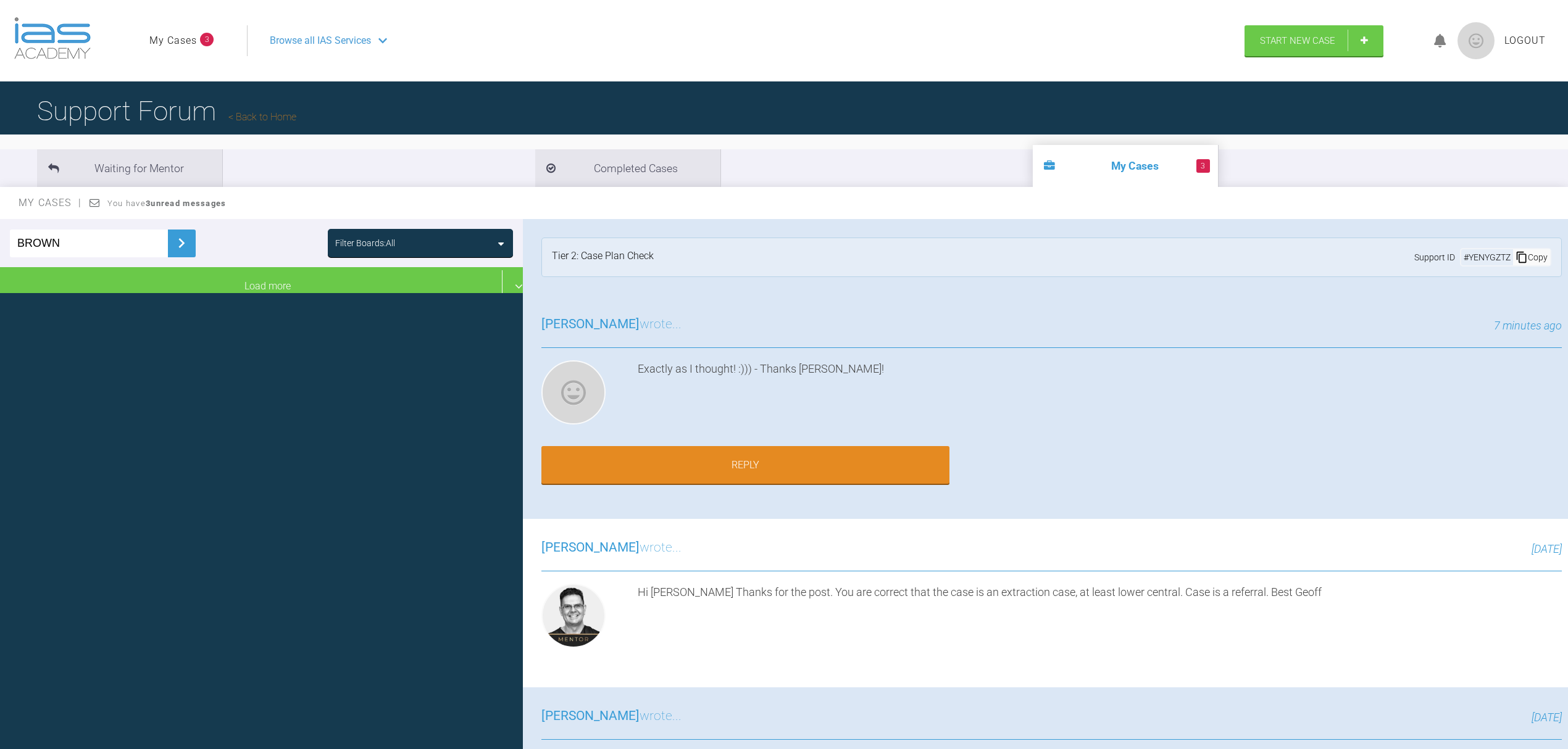
drag, startPoint x: 84, startPoint y: 245, endPoint x: 0, endPoint y: 235, distance: 84.6
click at [0, 235] on div "BROWN Filter Boards: All" at bounding box center [261, 243] width 523 height 48
click at [177, 242] on img at bounding box center [182, 243] width 20 height 20
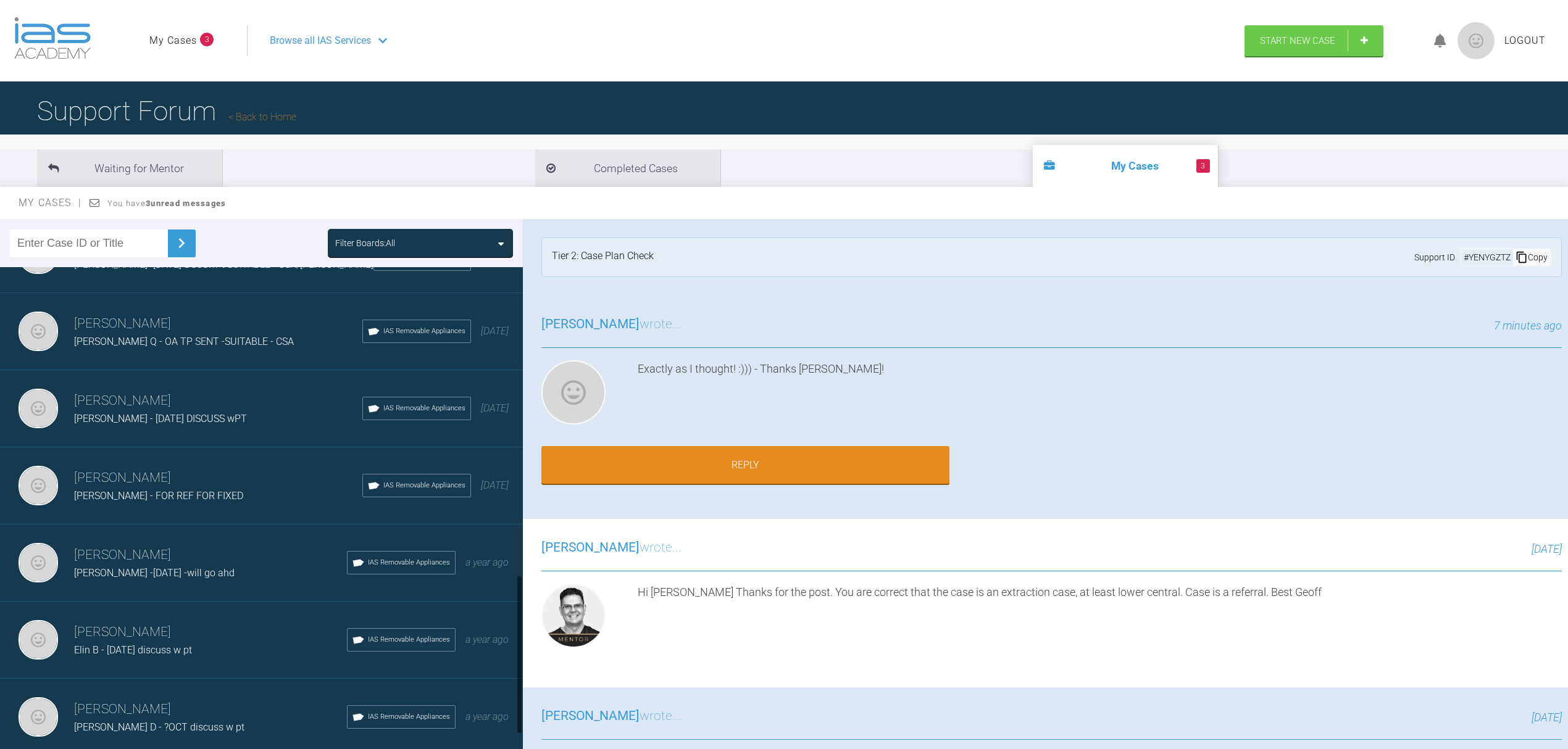
scroll to position [1004, 0]
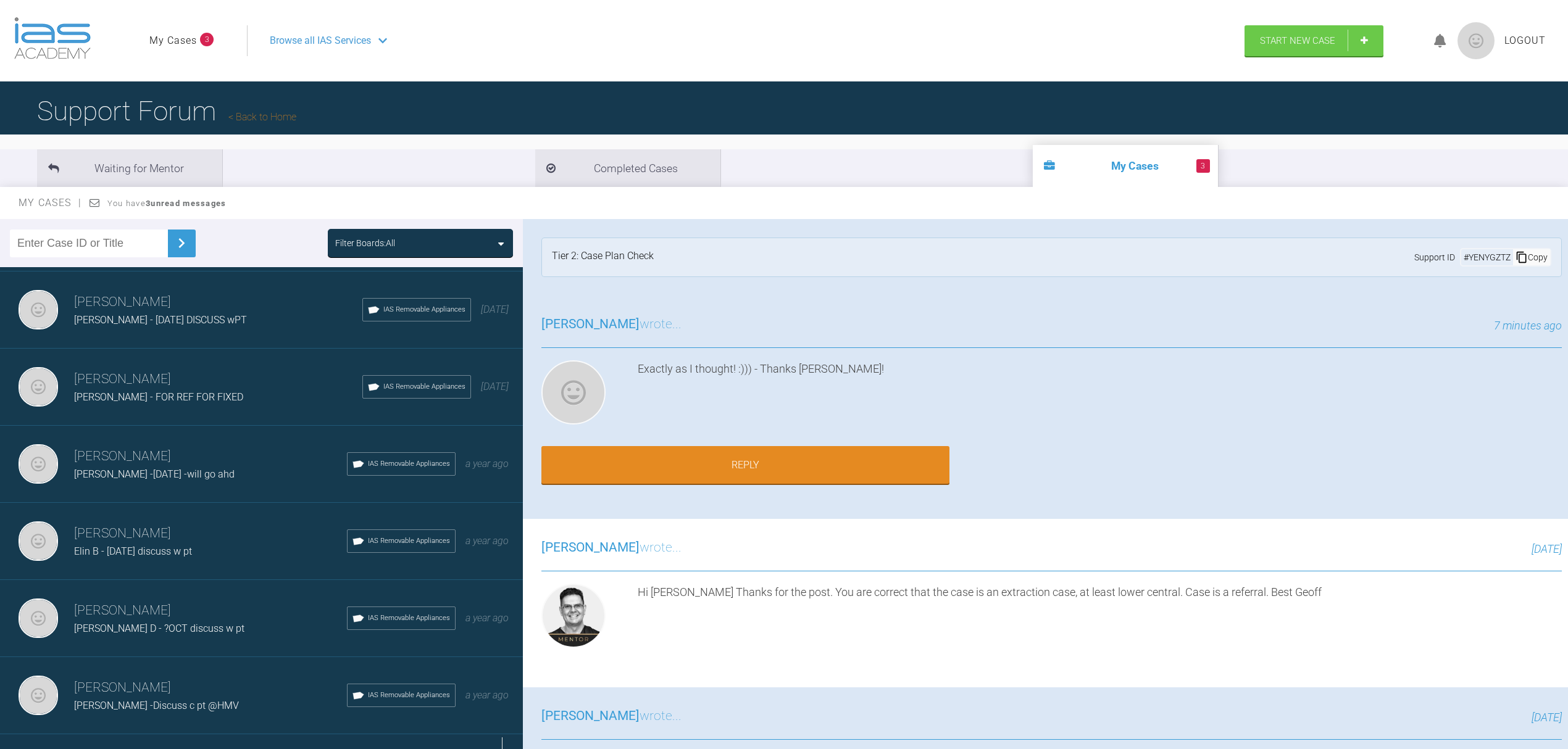
click at [219, 734] on div "Load more" at bounding box center [267, 754] width 535 height 38
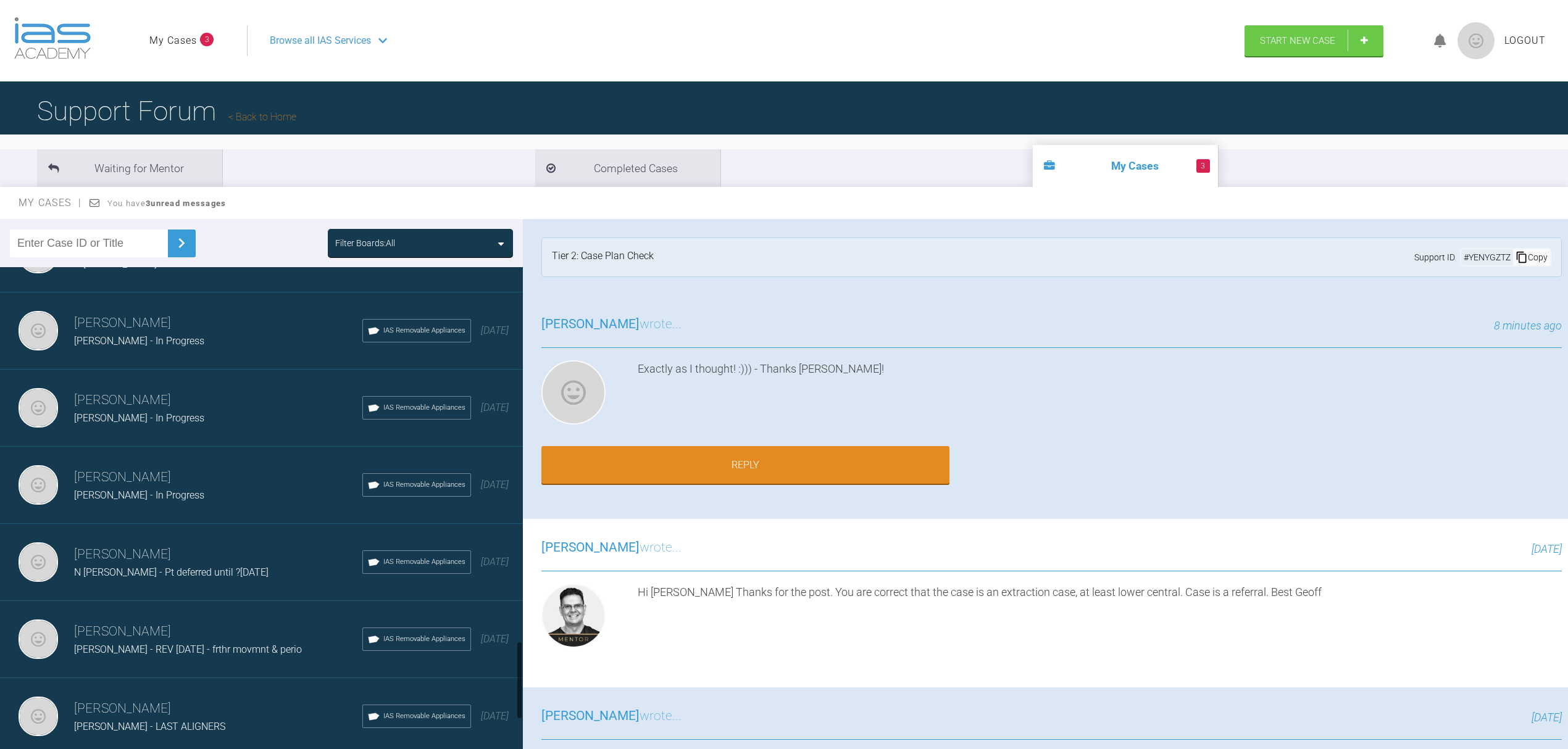
scroll to position [2321, 0]
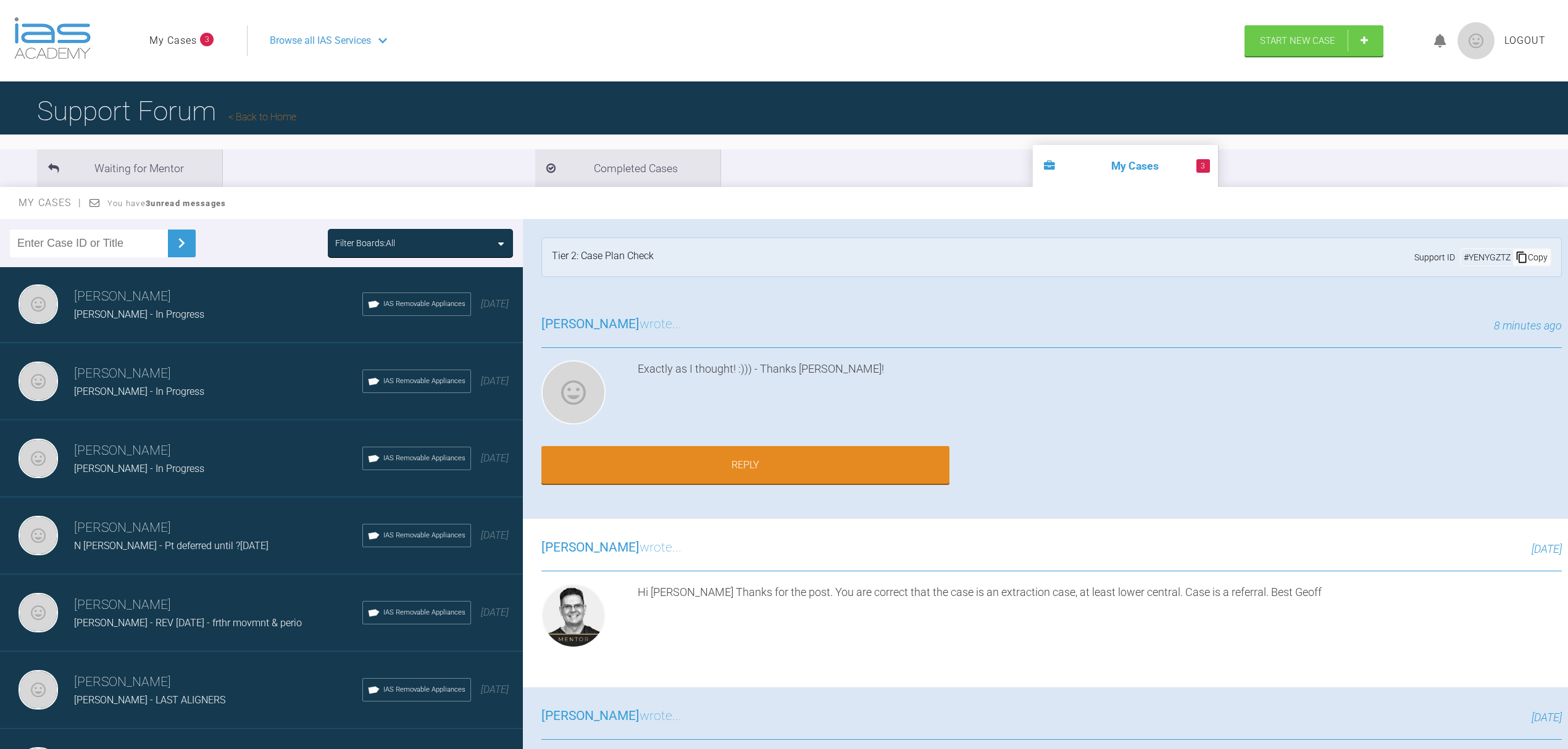
click at [166, 672] on h3 "[PERSON_NAME]" at bounding box center [218, 682] width 288 height 21
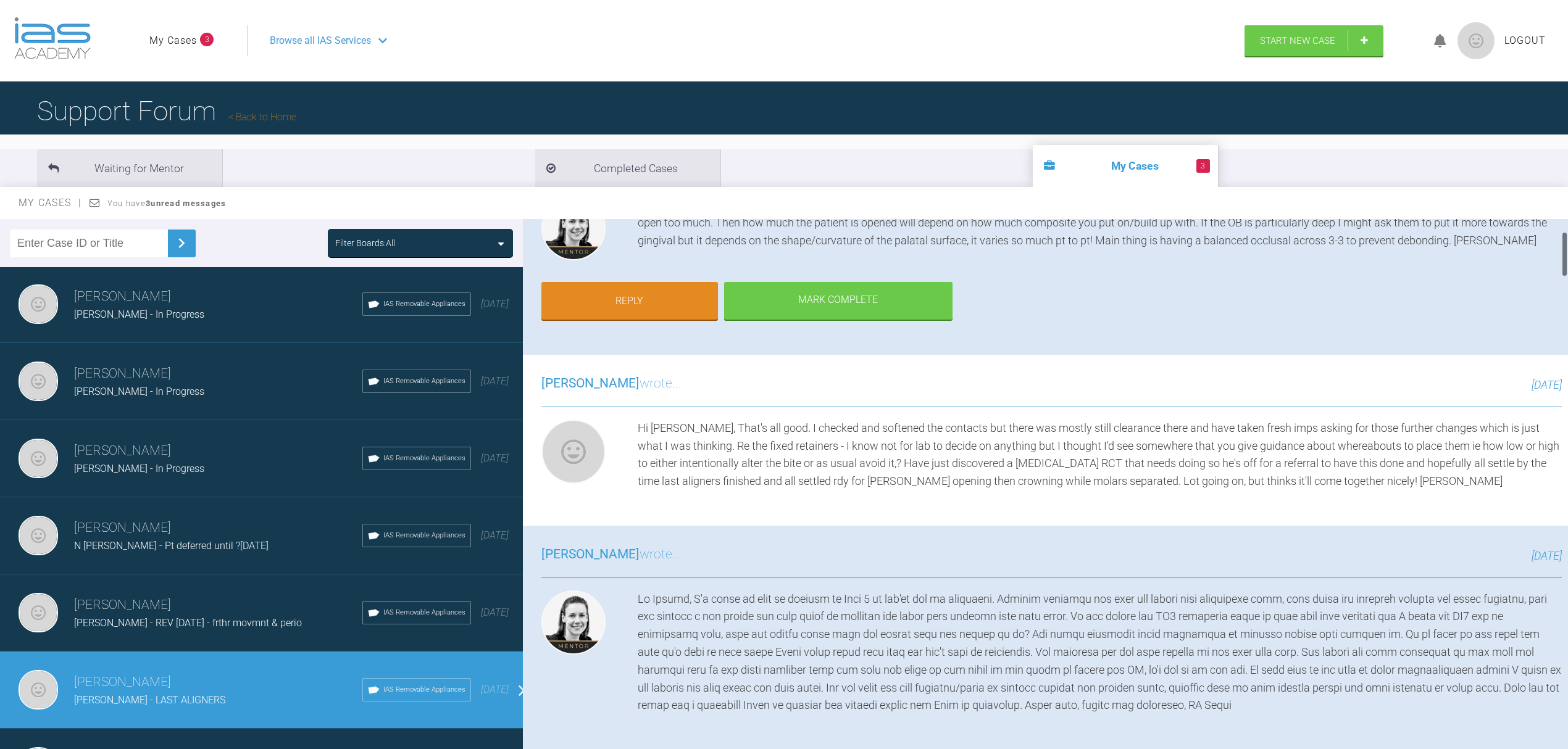
scroll to position [0, 0]
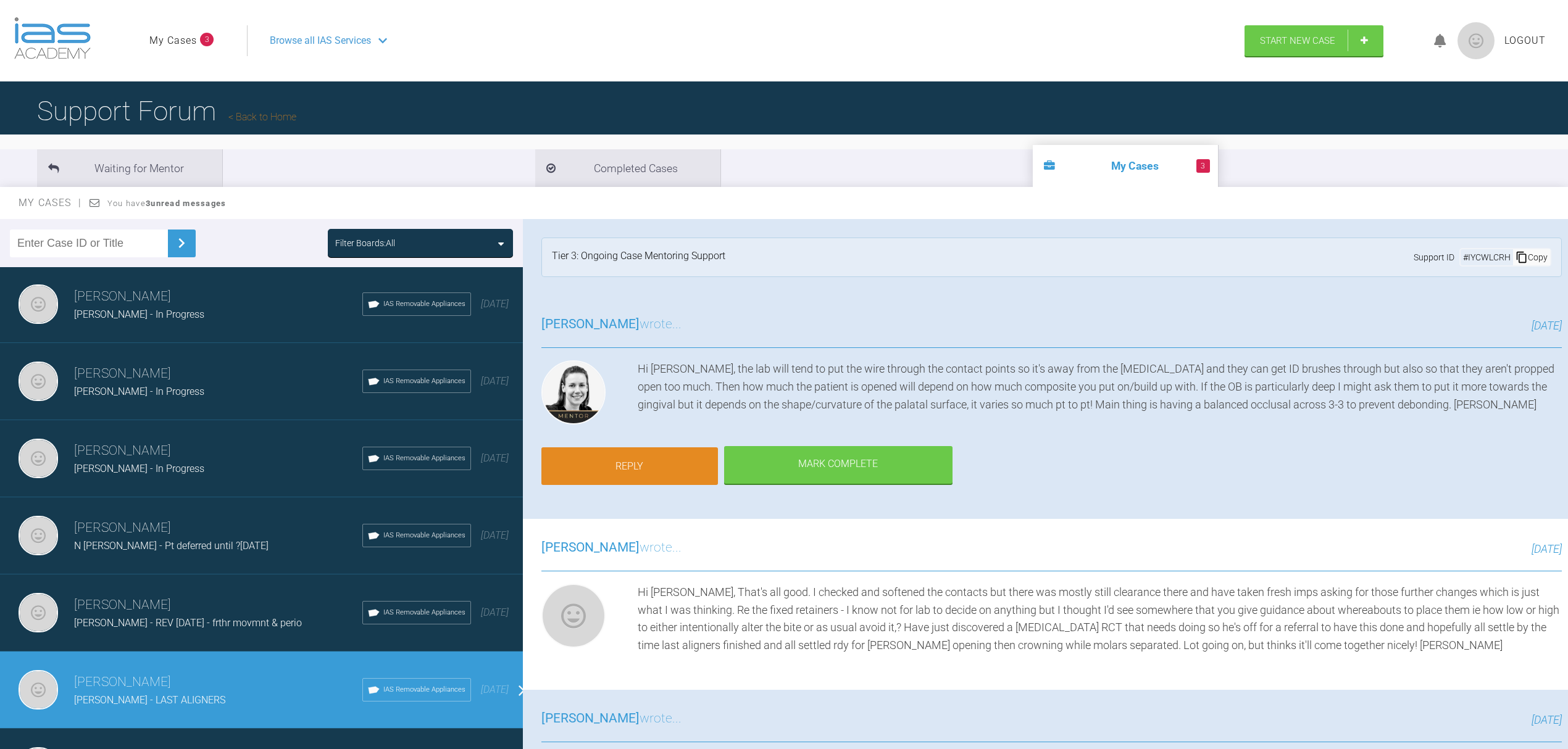
click at [633, 463] on link "Reply" at bounding box center [629, 466] width 176 height 38
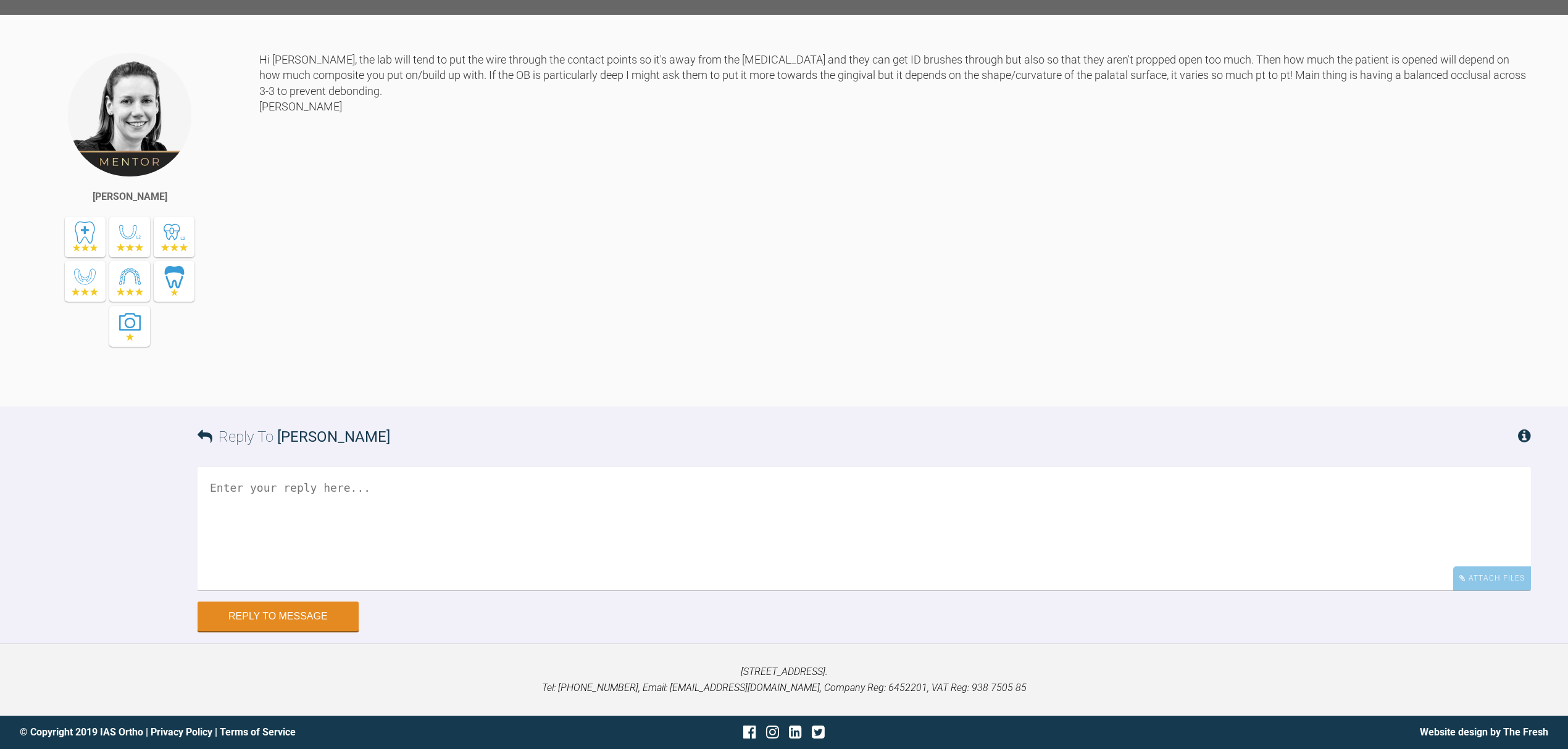
scroll to position [11412, 0]
click at [1467, 584] on div "Attach Files" at bounding box center [1491, 579] width 78 height 24
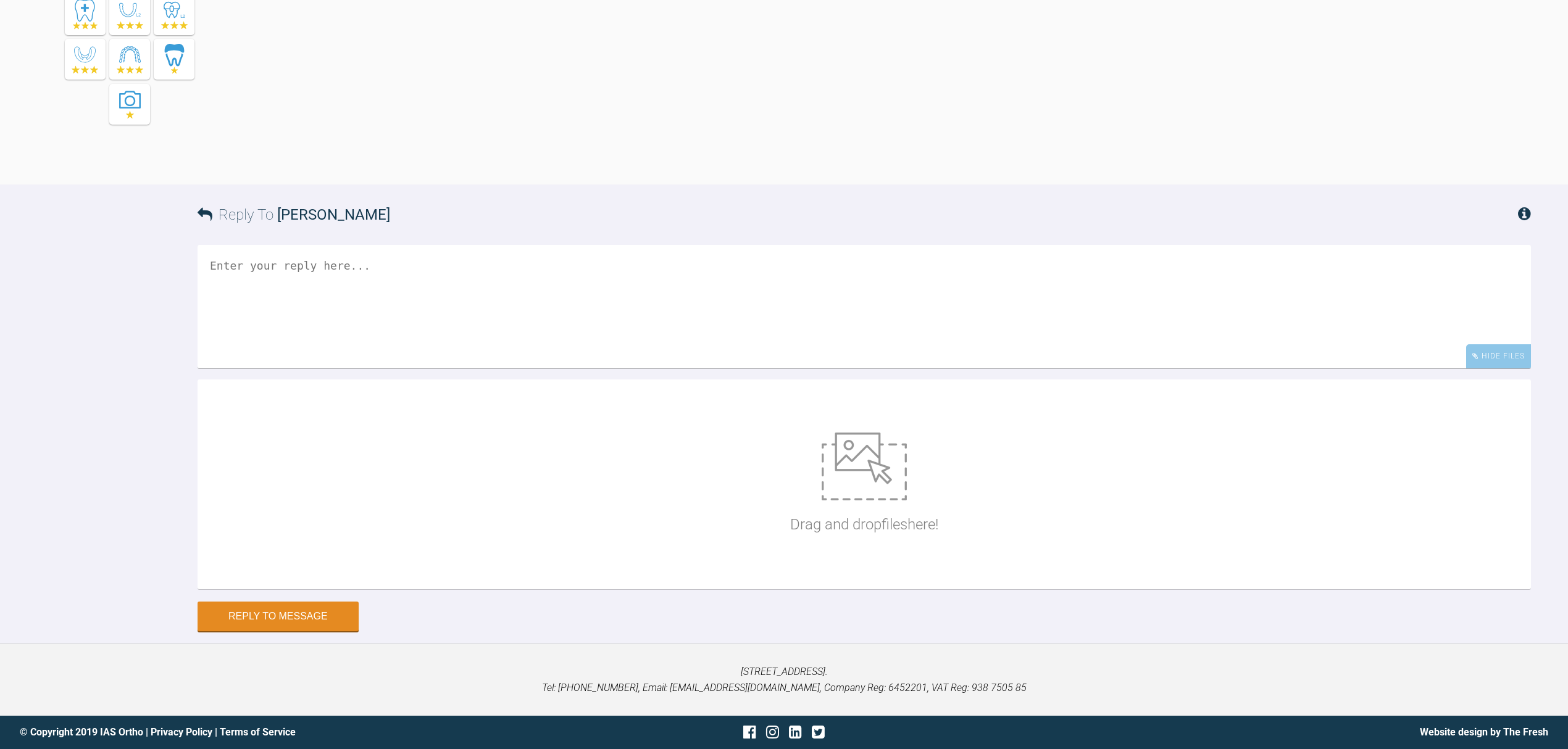
click at [864, 500] on img at bounding box center [863, 466] width 85 height 68
type input "C:\fakepath\IMG_3108.JPG"
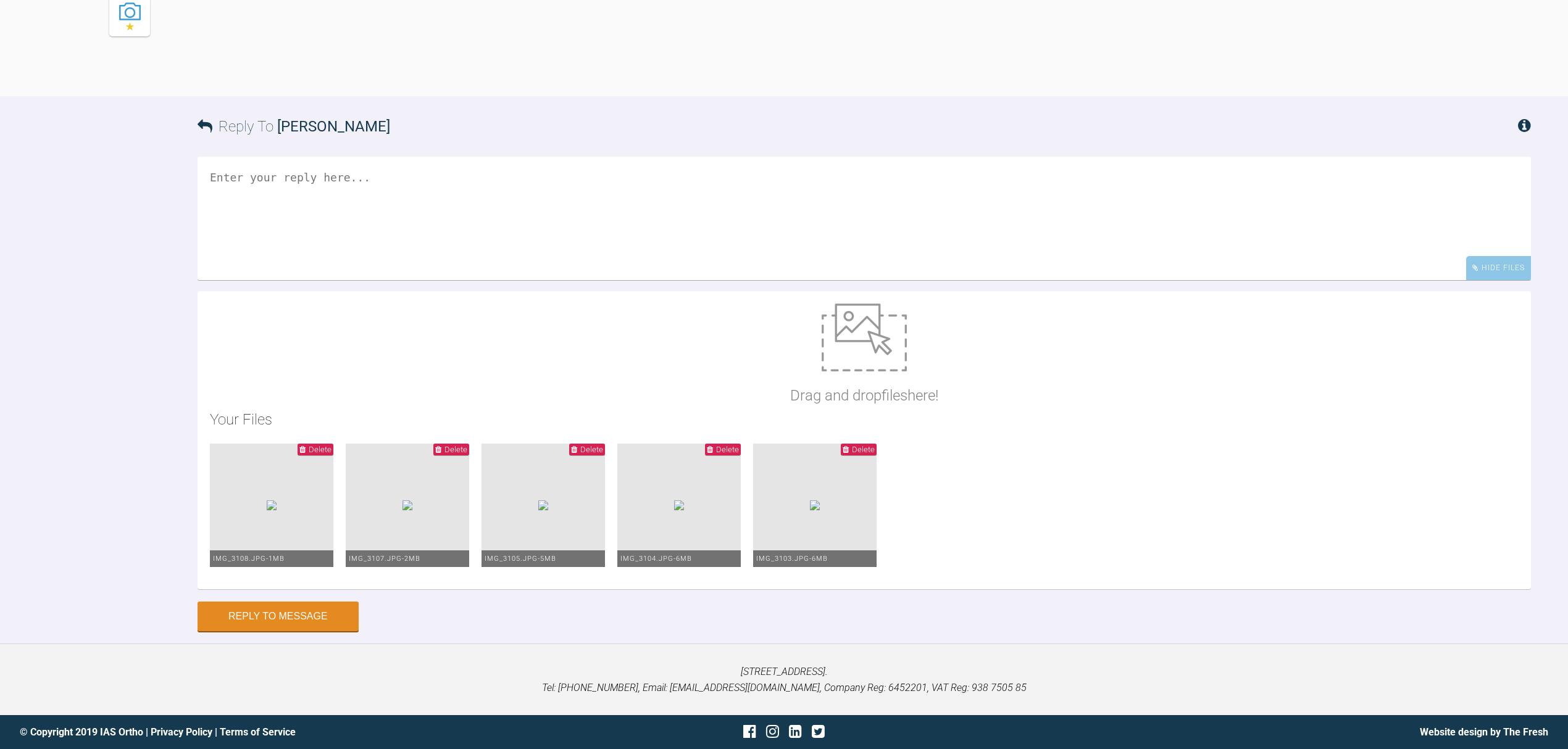
scroll to position [11659, 0]
click at [225, 241] on textarea at bounding box center [864, 218] width 1333 height 123
type textarea "h"
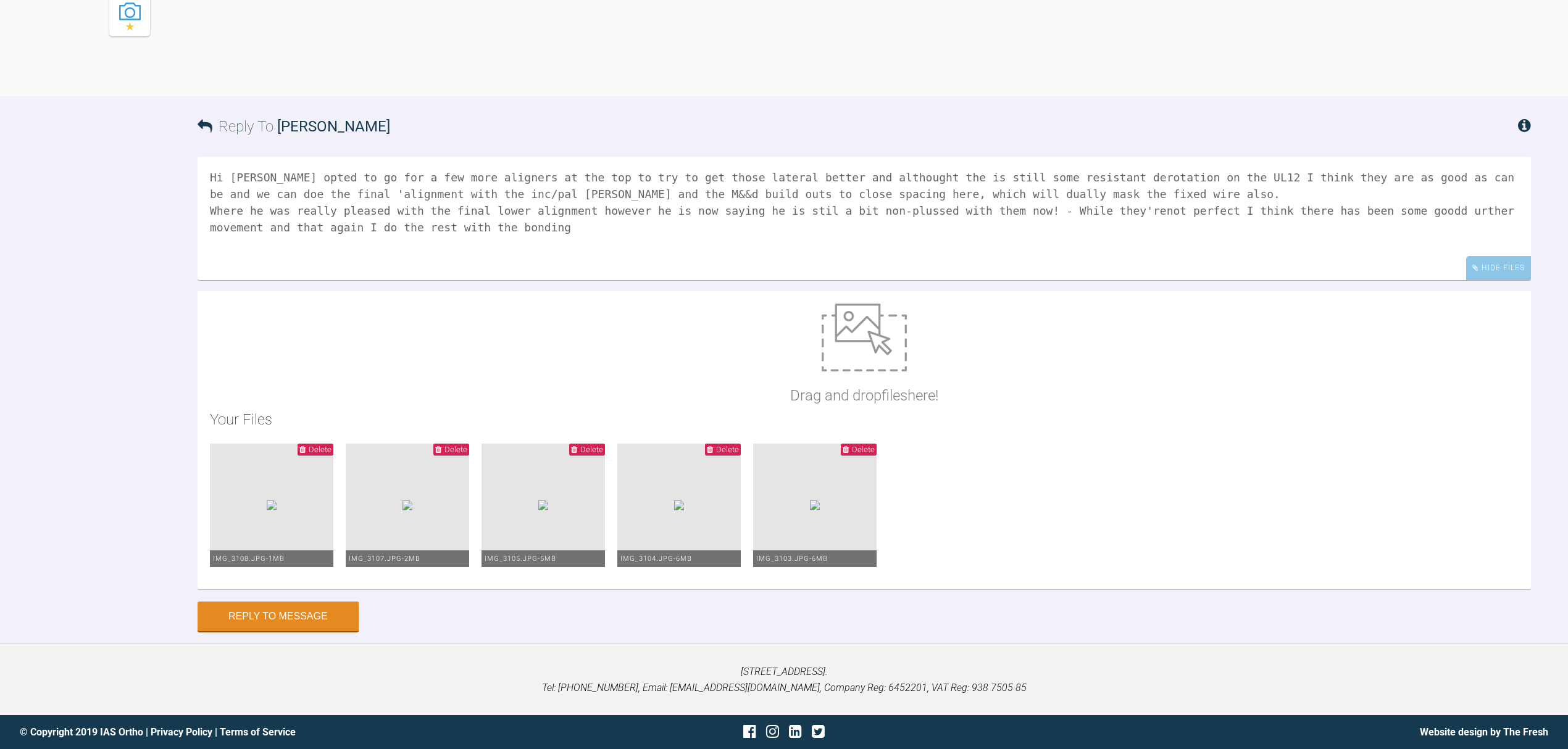
click at [386, 280] on textarea "Hi [PERSON_NAME] opted to go for a few more aligners at the top to try to get t…" at bounding box center [864, 218] width 1333 height 123
click at [459, 280] on textarea "Hi [PERSON_NAME] opted to go for a few more aligners at the top to try to get t…" at bounding box center [864, 218] width 1333 height 123
click at [1156, 280] on textarea "Hi [PERSON_NAME] opted to go for a few more aligners at the top to try to get t…" at bounding box center [864, 218] width 1333 height 123
click at [1321, 280] on textarea "Hi [PERSON_NAME] opted to go for a few more aligners at the top to try to get t…" at bounding box center [864, 218] width 1333 height 123
click at [371, 280] on textarea "Hi [PERSON_NAME] opted to go for a few more aligners at the top to try to get t…" at bounding box center [864, 218] width 1333 height 123
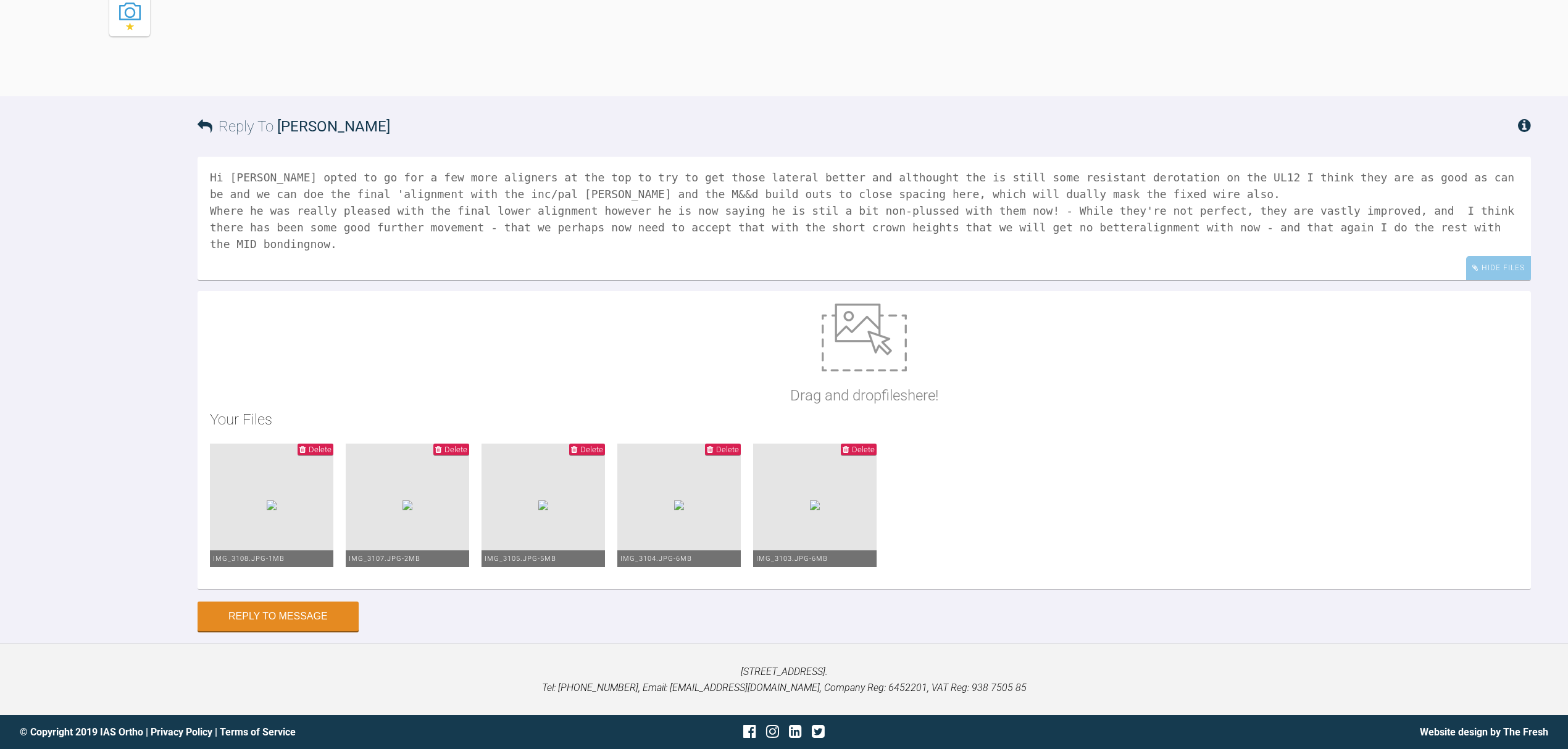
click at [968, 280] on textarea "Hi [PERSON_NAME] opted to go for a few more aligners at the top to try to get t…" at bounding box center [864, 218] width 1333 height 123
click at [1401, 280] on textarea "Hi [PERSON_NAME] opted to go for a few more aligners at the top to try to get t…" at bounding box center [864, 218] width 1333 height 123
drag, startPoint x: 1021, startPoint y: 262, endPoint x: 773, endPoint y: 257, distance: 248.1
click at [773, 257] on textarea "Hi [PERSON_NAME] opted to go for a few more aligners at the top to try to get t…" at bounding box center [864, 218] width 1333 height 123
click at [373, 280] on textarea "Hi [PERSON_NAME] opted to go for a few more aligners at the top to try to get t…" at bounding box center [864, 218] width 1333 height 123
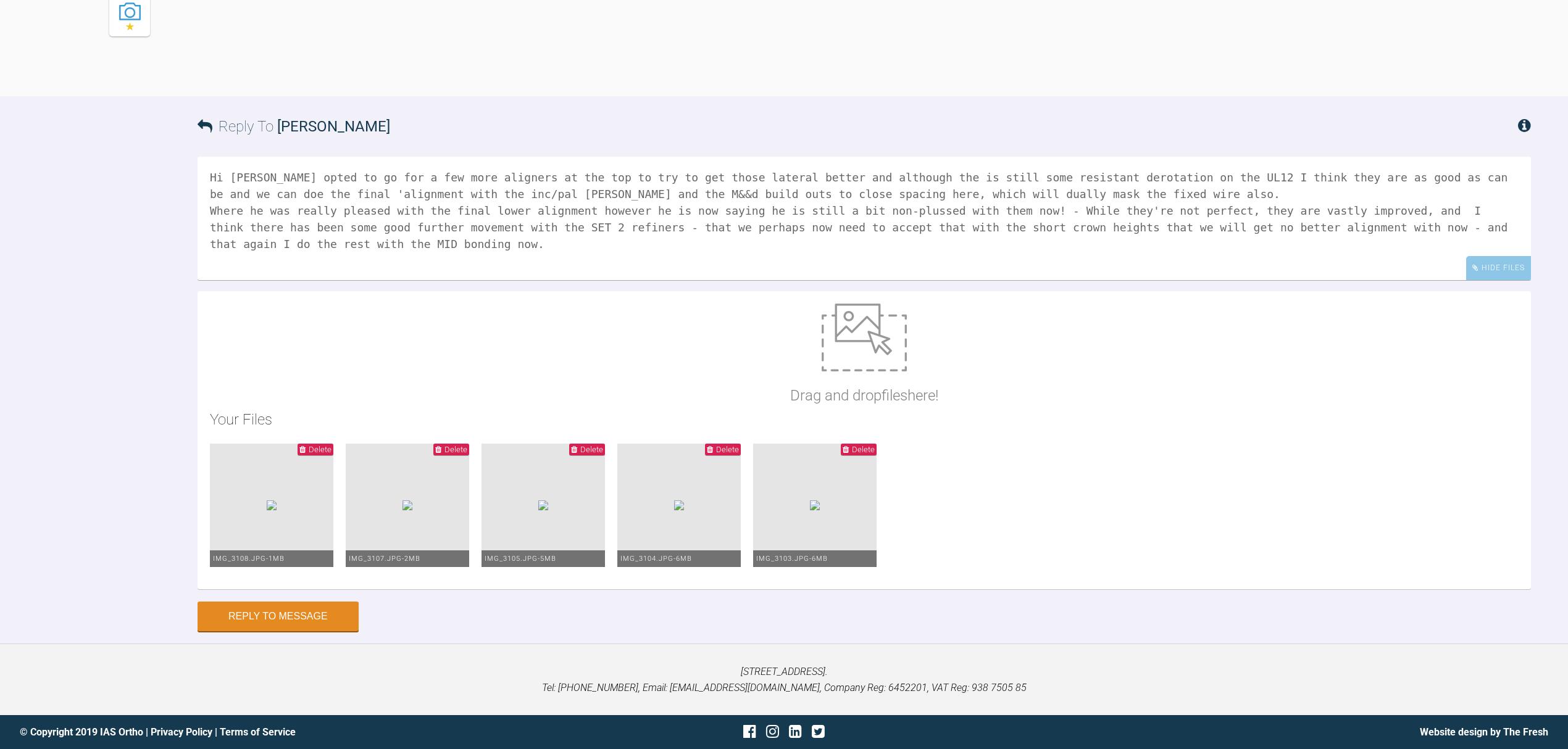
drag, startPoint x: 255, startPoint y: 327, endPoint x: 277, endPoint y: 322, distance: 22.6
click at [277, 280] on textarea "Hi [PERSON_NAME] opted to go for a few more aligners at the top to try to get t…" at bounding box center [864, 218] width 1333 height 123
click at [267, 280] on textarea "Hi [PERSON_NAME] opted to go for a few more aligners at the top to try to get t…" at bounding box center [864, 218] width 1333 height 123
click at [493, 280] on textarea "Hi [PERSON_NAME] opted to go for a few more aligners at the top to try to get t…" at bounding box center [864, 218] width 1333 height 123
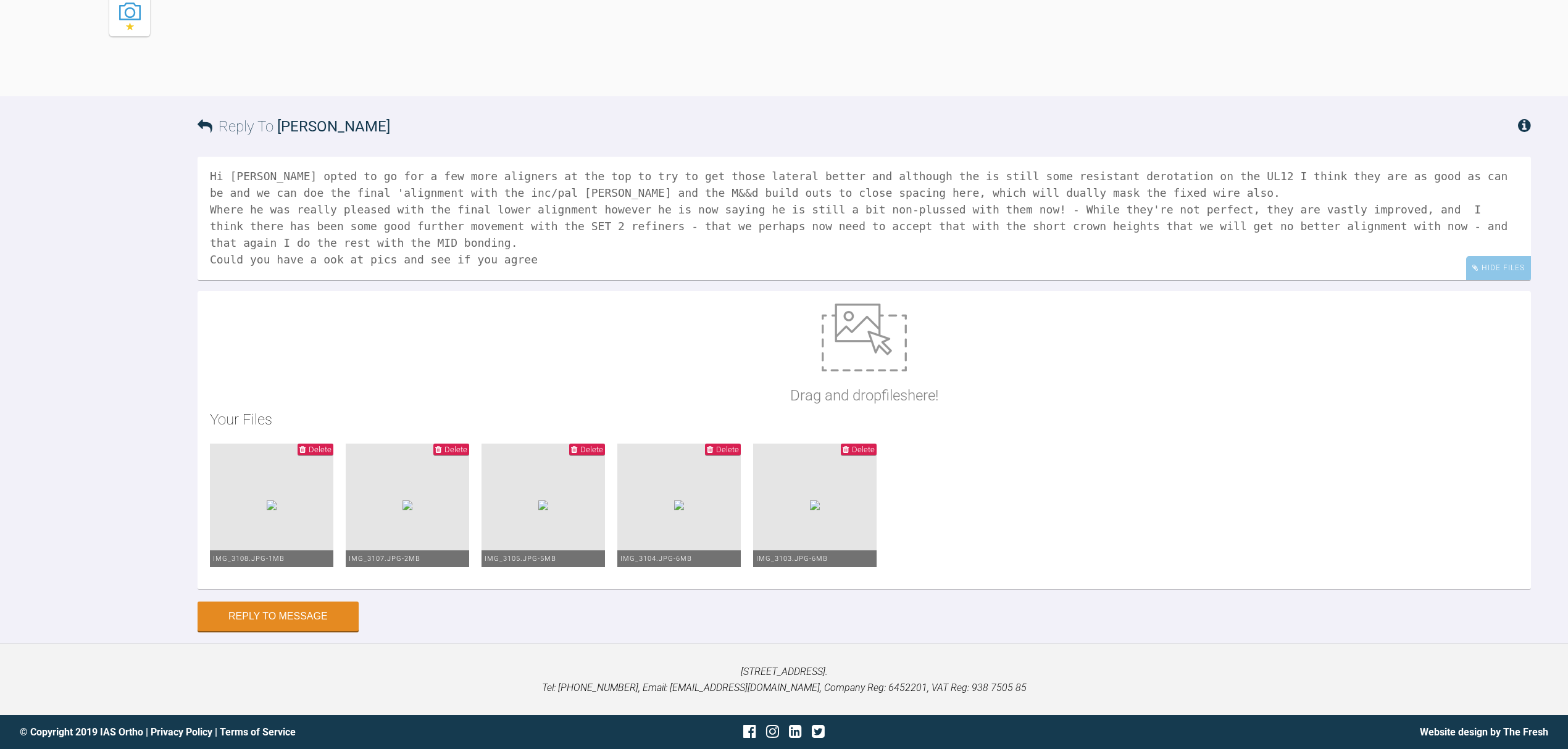
click at [519, 280] on textarea "Hi [PERSON_NAME] opted to go for a few more aligners at the top to try to get t…" at bounding box center [864, 218] width 1333 height 123
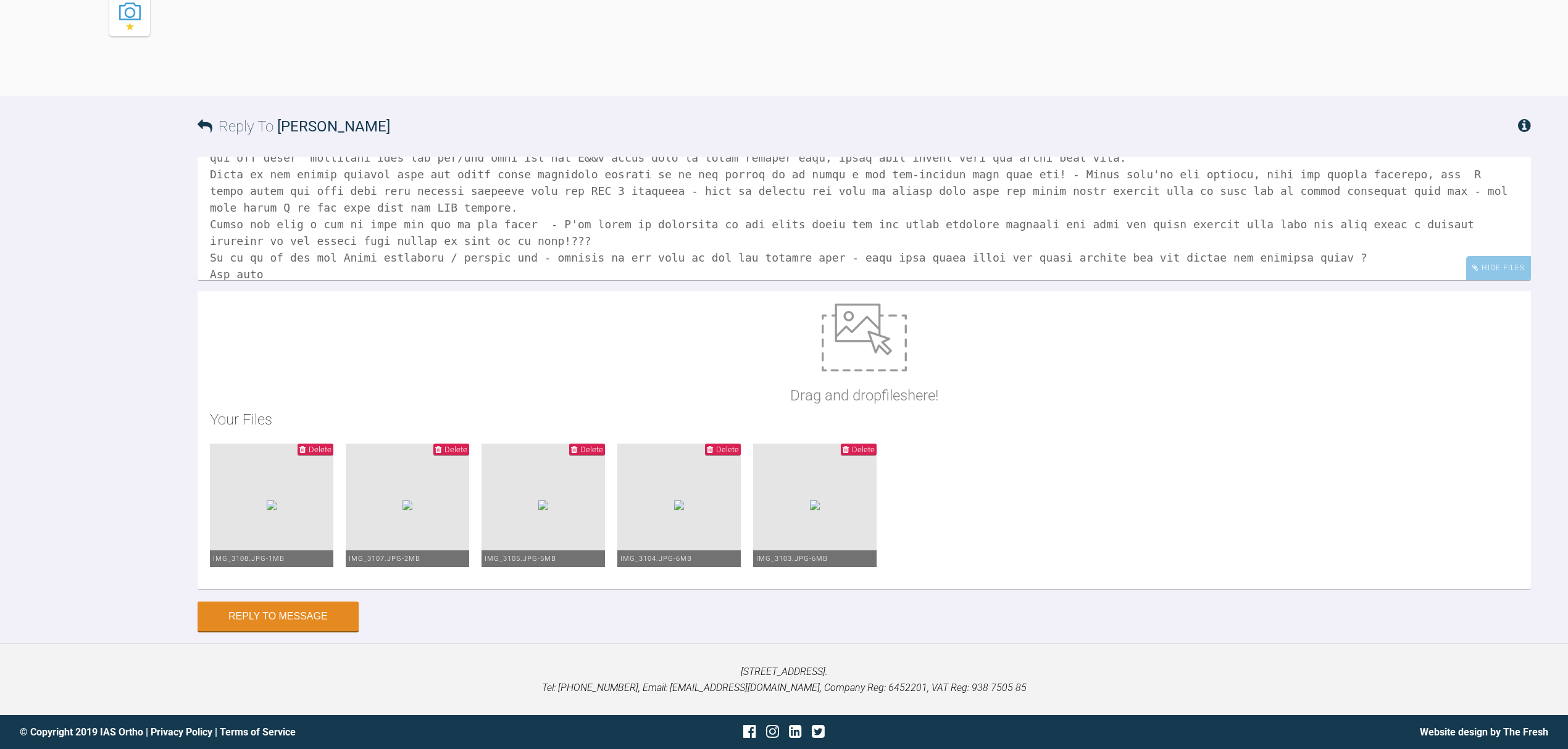
scroll to position [11559, 0]
click at [315, 280] on textarea at bounding box center [864, 218] width 1333 height 123
click at [272, 280] on textarea at bounding box center [864, 218] width 1333 height 123
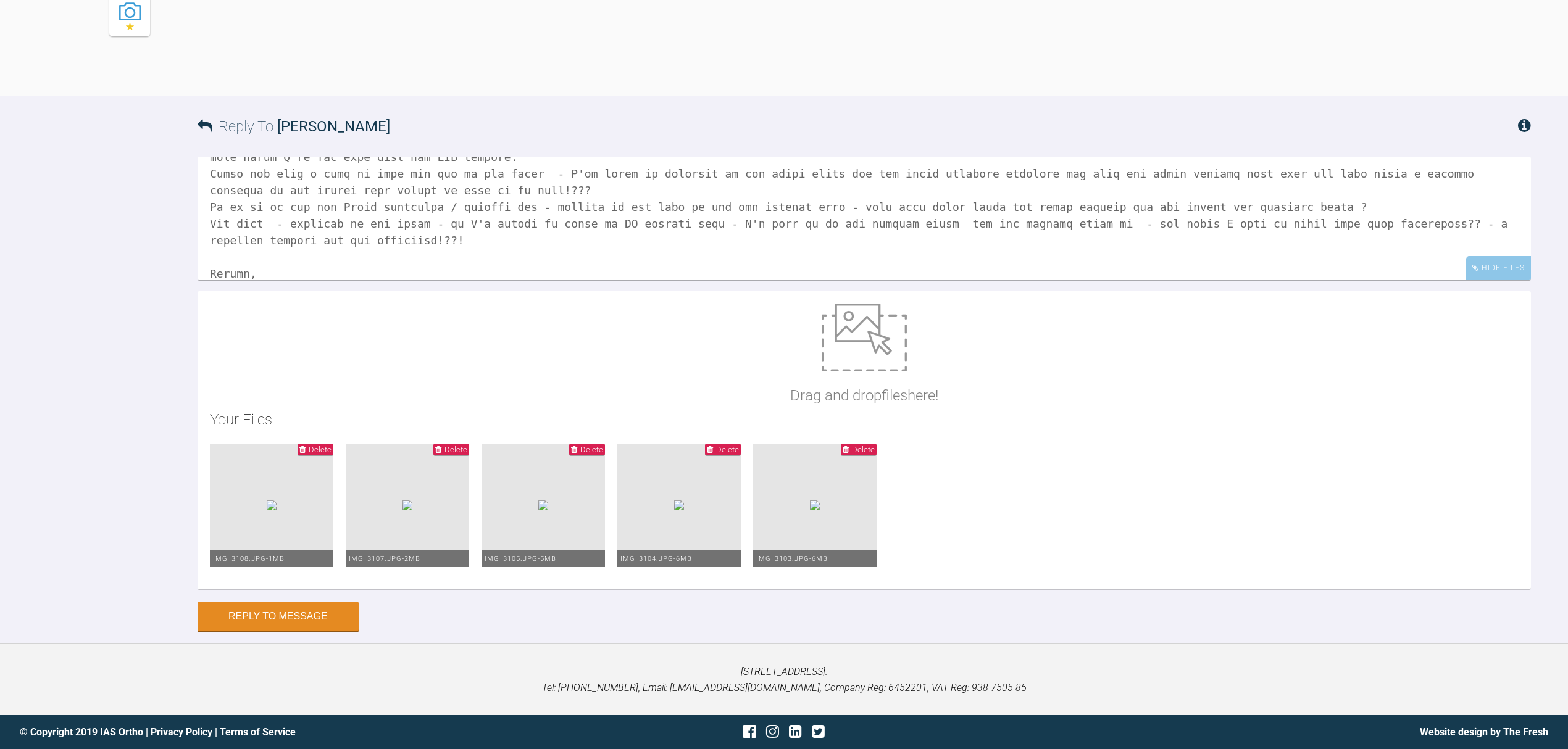
scroll to position [120, 0]
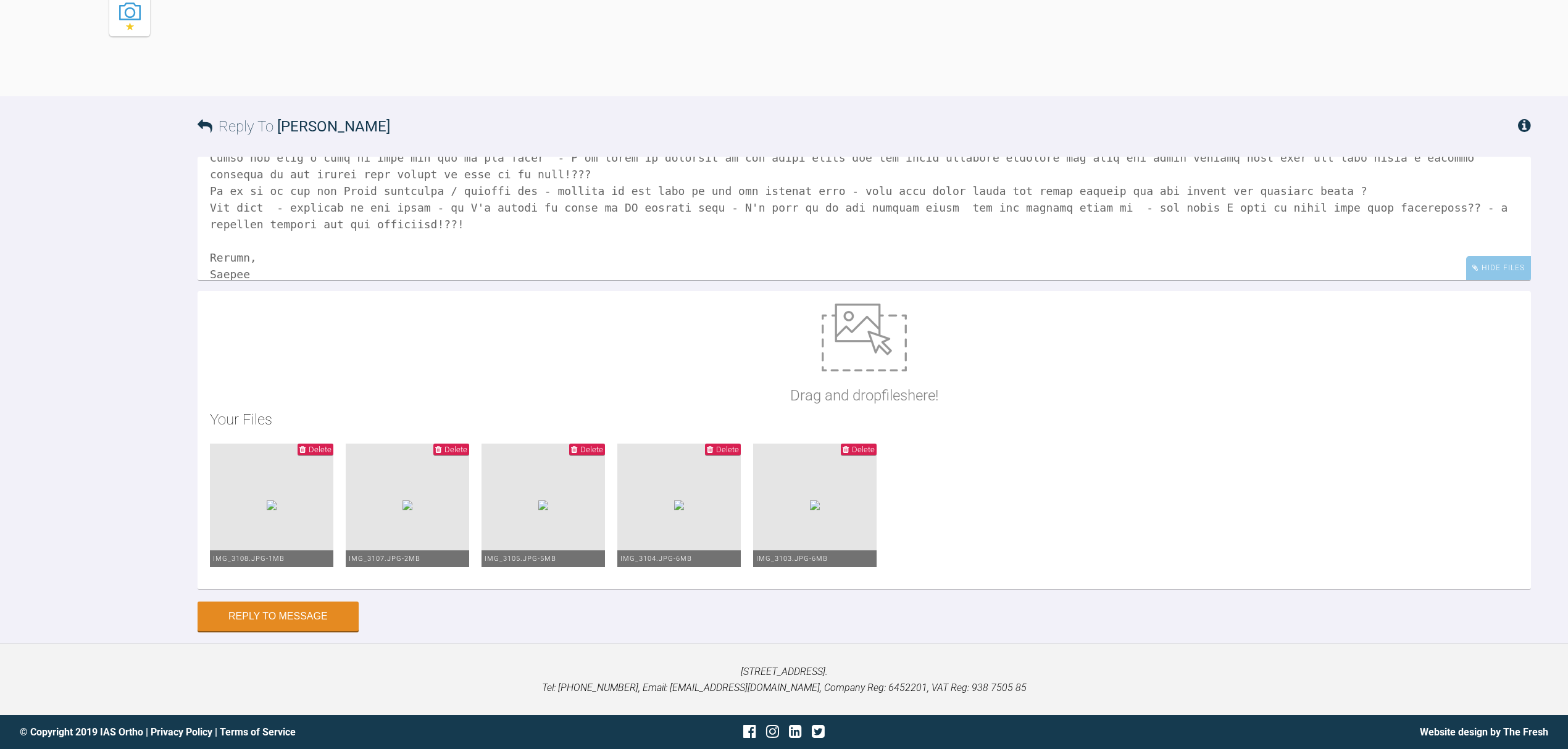
click at [216, 280] on textarea at bounding box center [864, 218] width 1333 height 123
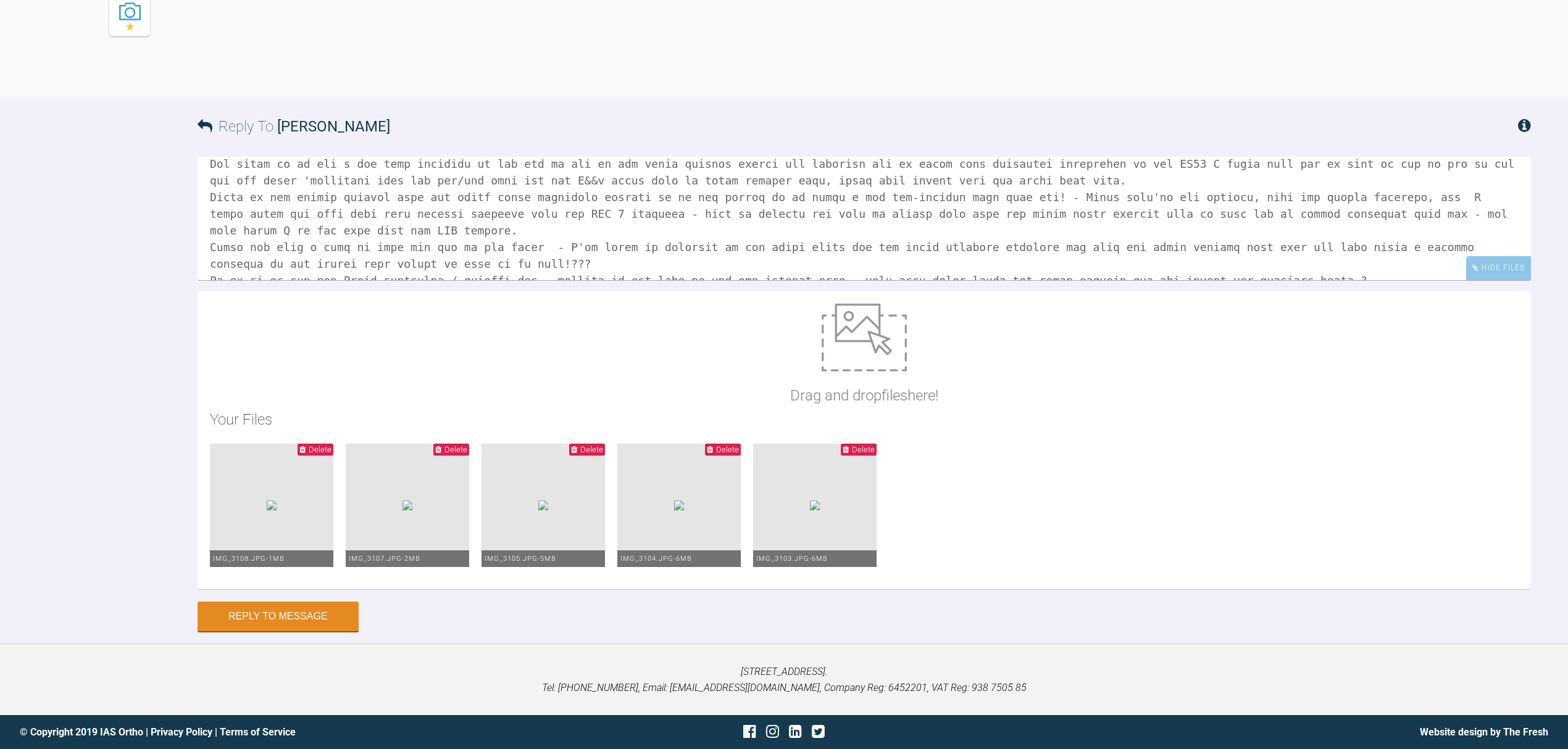
scroll to position [0, 0]
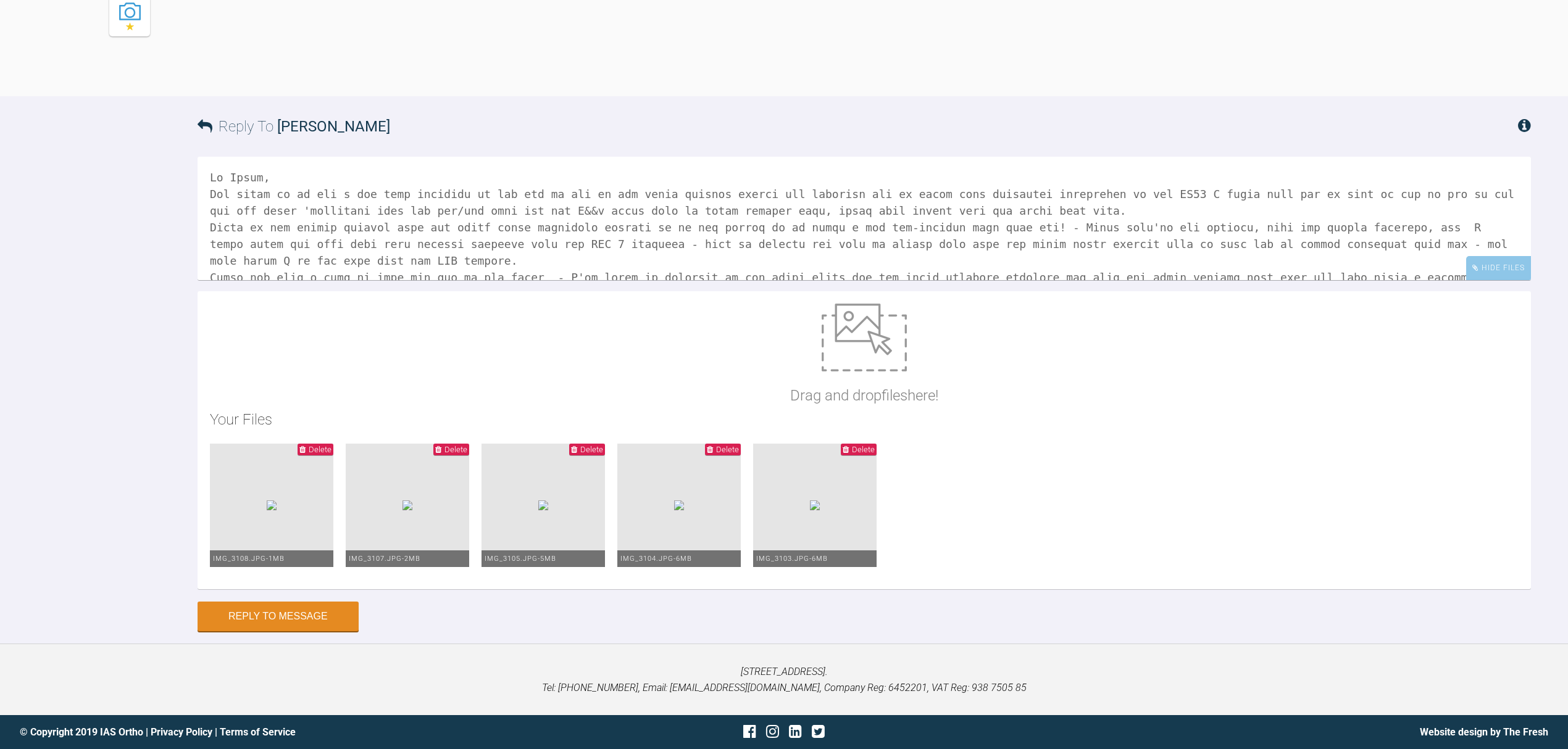
drag, startPoint x: 279, startPoint y: 430, endPoint x: 158, endPoint y: 244, distance: 221.9
type textarea "Hi [PERSON_NAME] opted to go for a few more aligners at the top to try to get t…"
click at [270, 620] on button "Reply to Message" at bounding box center [278, 618] width 161 height 29
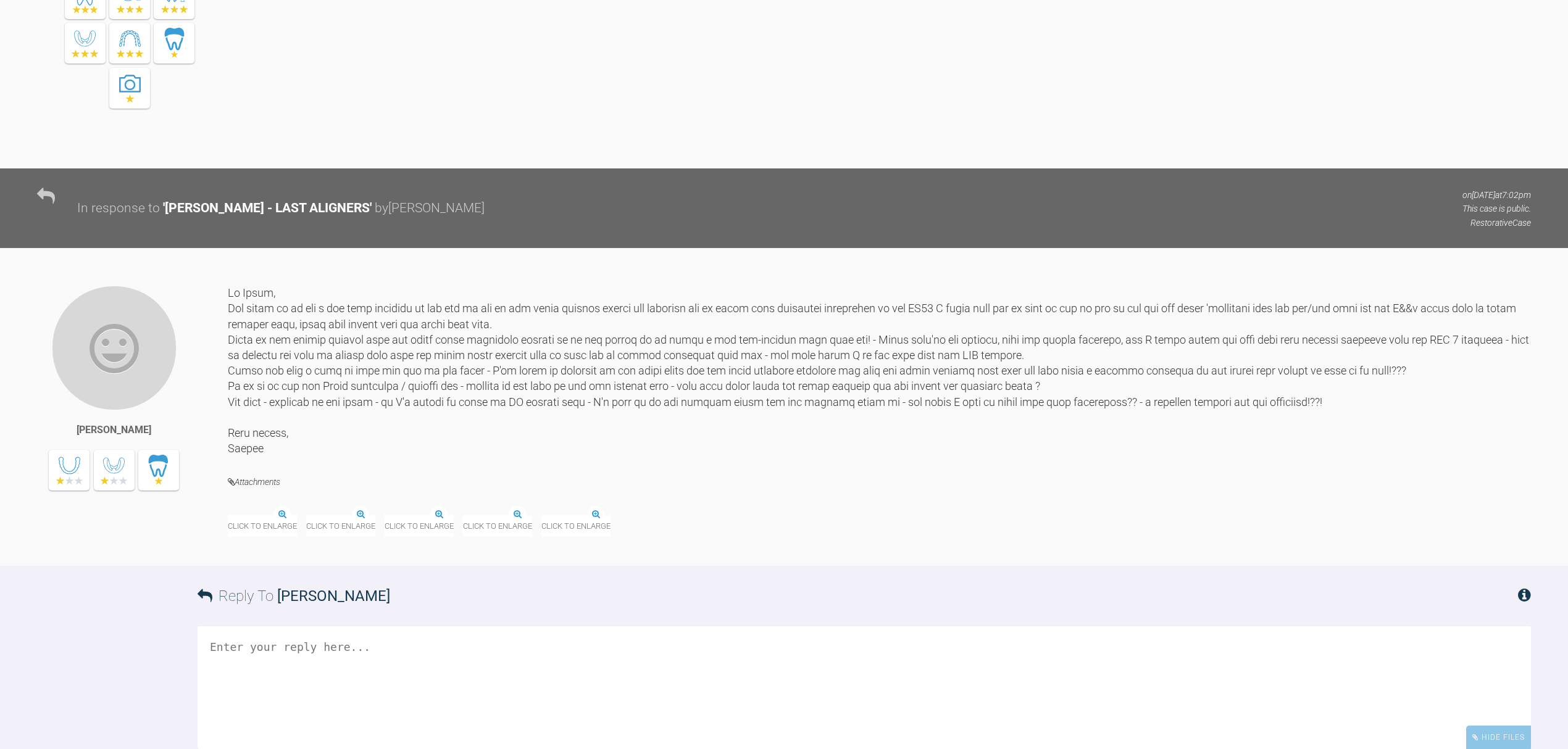
scroll to position [11176, 0]
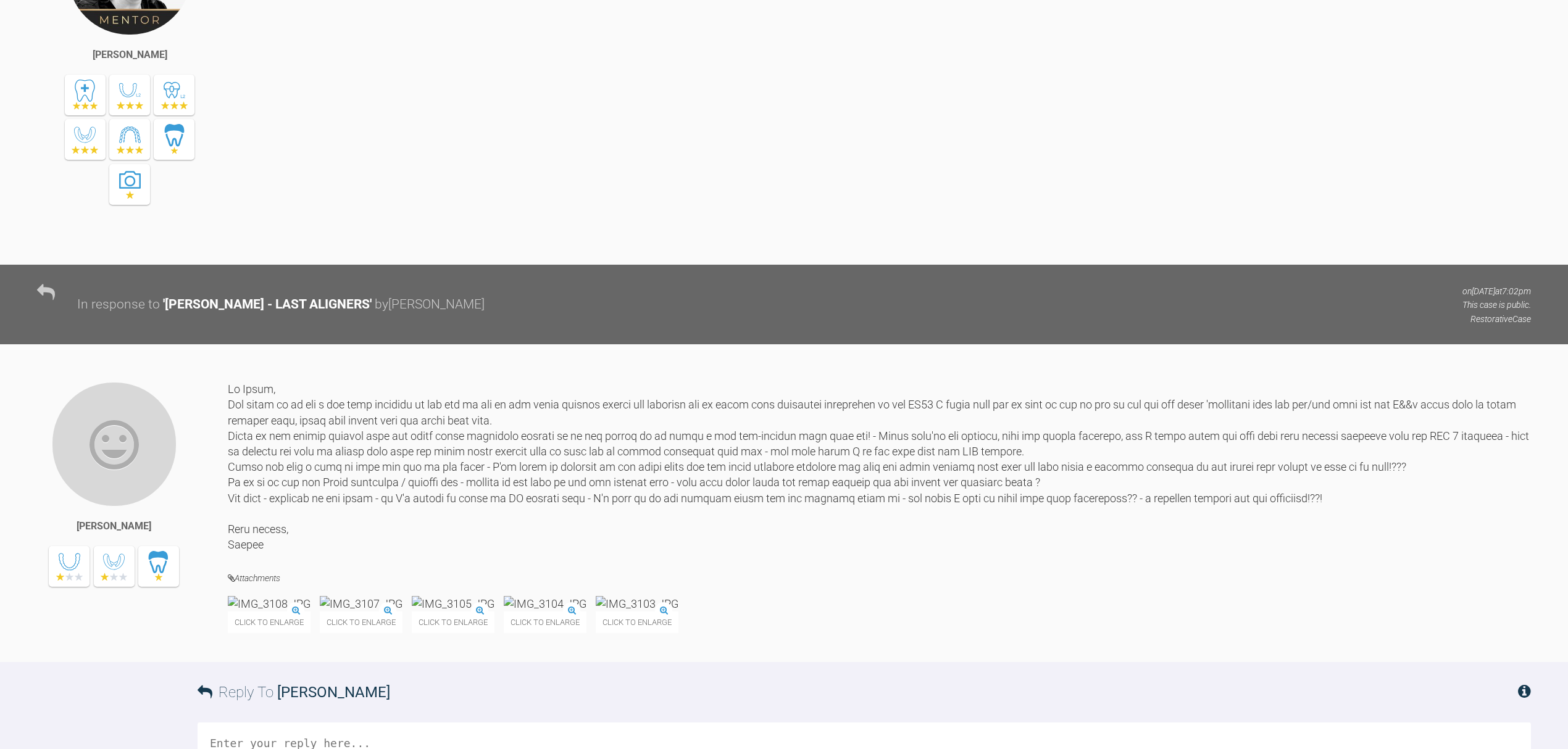
click at [289, 246] on div "Hi [PERSON_NAME], the lab will tend to put the wire through the contact points …" at bounding box center [895, 78] width 1272 height 337
drag, startPoint x: 261, startPoint y: 297, endPoint x: 288, endPoint y: 358, distance: 66.7
click at [288, 246] on div "Hi [PERSON_NAME], the lab will tend to put the wire through the contact points …" at bounding box center [895, 78] width 1272 height 337
copy div "Hi [PERSON_NAME], the lab will tend to put the wire through the contact points …"
